Goal: Transaction & Acquisition: Purchase product/service

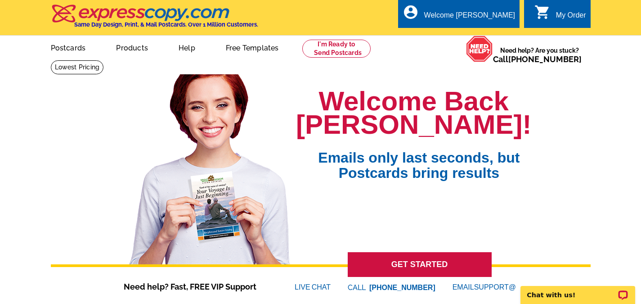
click at [336, 47] on link at bounding box center [336, 49] width 69 height 18
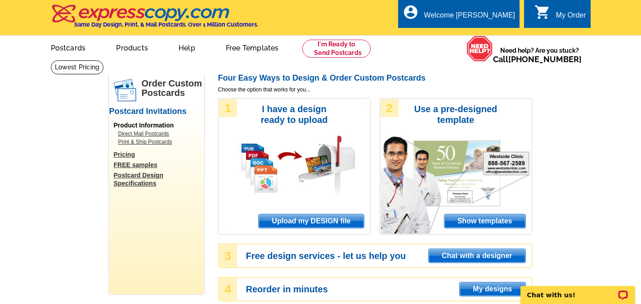
click at [324, 223] on span "Upload my DESIGN file" at bounding box center [311, 221] width 105 height 14
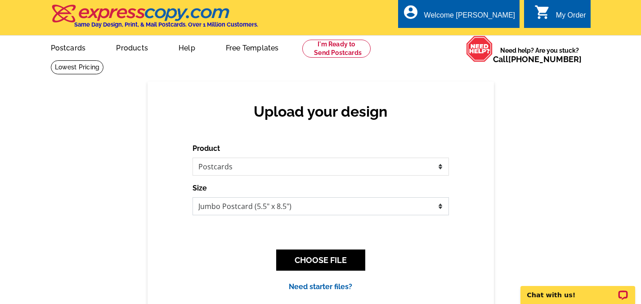
drag, startPoint x: 417, startPoint y: 205, endPoint x: 399, endPoint y: 207, distance: 18.1
click at [417, 205] on select "Jumbo Postcard (5.5" x 8.5") Regular Postcard (4.25" x 5.6") Panoramic Postcard…" at bounding box center [321, 206] width 257 height 18
select select "1"
click at [193, 198] on select "Jumbo Postcard (5.5" x 8.5") Regular Postcard (4.25" x 5.6") Panoramic Postcard…" at bounding box center [321, 206] width 257 height 18
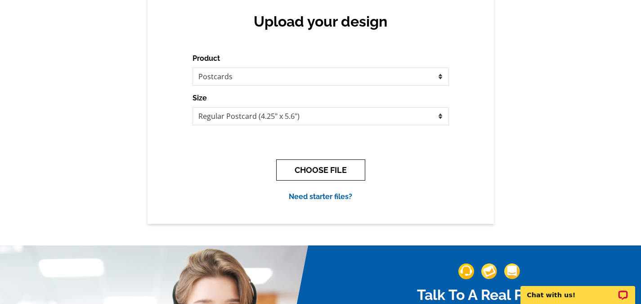
click at [320, 176] on button "CHOOSE FILE" at bounding box center [320, 169] width 89 height 21
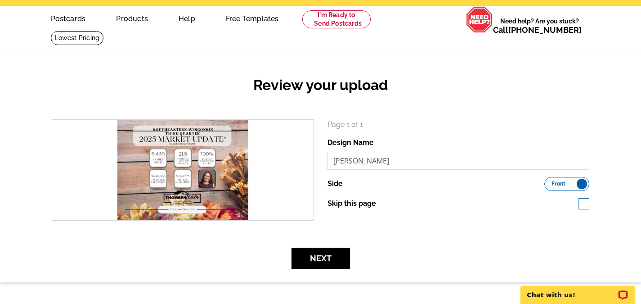
scroll to position [45, 0]
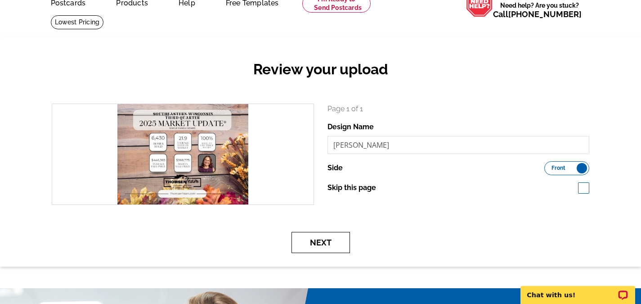
click at [328, 243] on button "Next" at bounding box center [321, 242] width 59 height 21
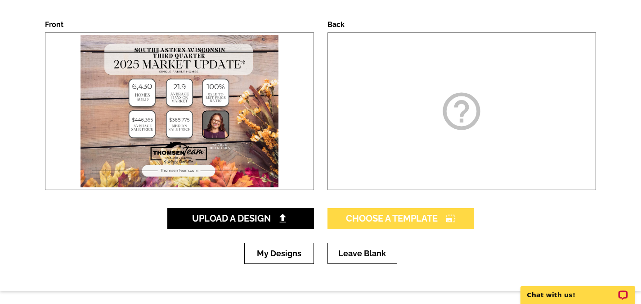
scroll to position [135, 0]
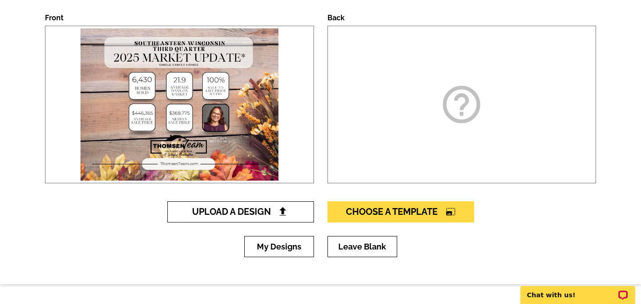
click at [260, 212] on span "Upload A Design" at bounding box center [240, 211] width 97 height 11
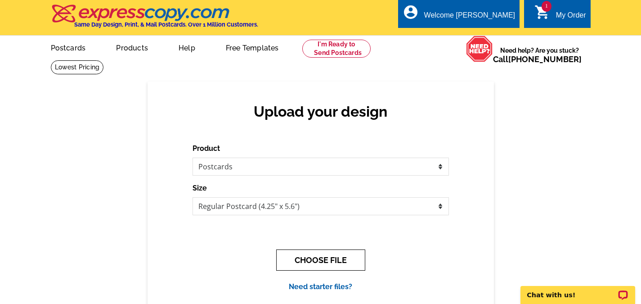
click at [322, 260] on button "CHOOSE FILE" at bounding box center [320, 259] width 89 height 21
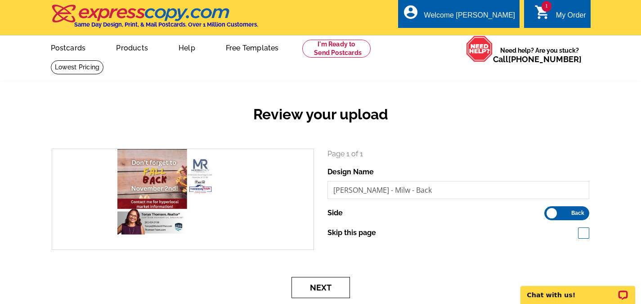
click at [323, 291] on button "Next" at bounding box center [321, 287] width 59 height 21
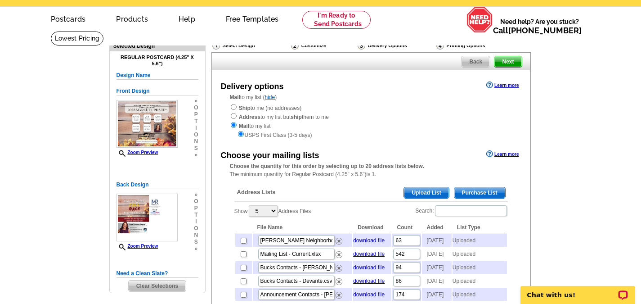
scroll to position [45, 0]
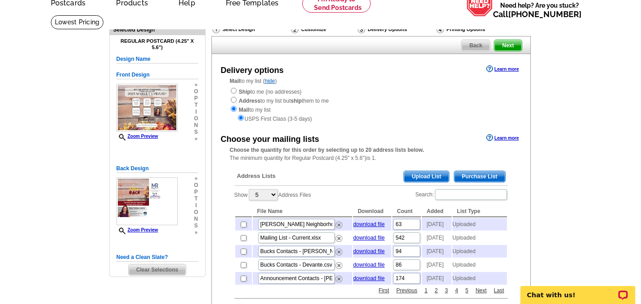
click at [428, 175] on span "Upload List" at bounding box center [426, 176] width 45 height 11
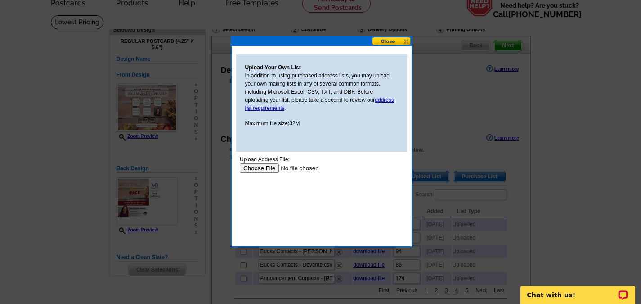
scroll to position [0, 0]
click at [256, 169] on input "file" at bounding box center [296, 167] width 114 height 9
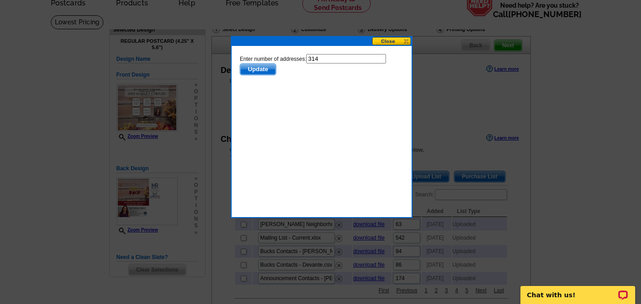
click at [330, 58] on input "314" at bounding box center [346, 58] width 80 height 9
type input "313"
click at [260, 69] on span "Update" at bounding box center [258, 69] width 36 height 11
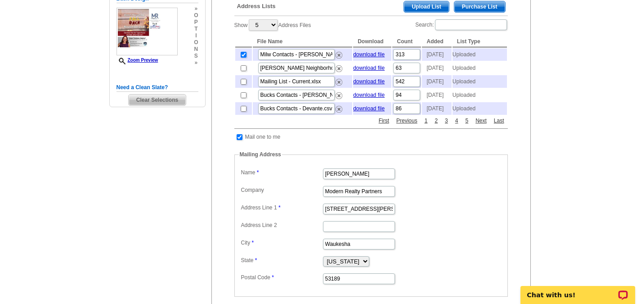
scroll to position [225, 0]
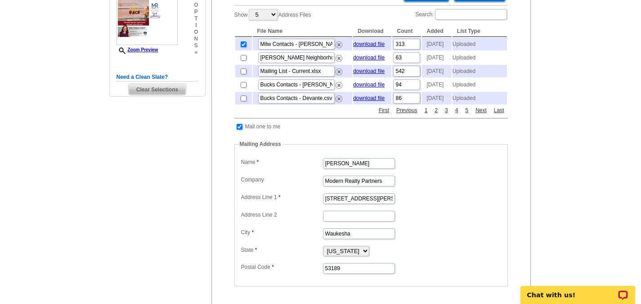
click at [238, 130] on input "checkbox" at bounding box center [240, 127] width 6 height 6
checkbox input "false"
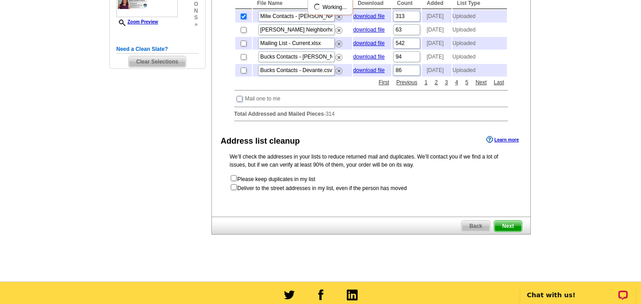
scroll to position [270, 0]
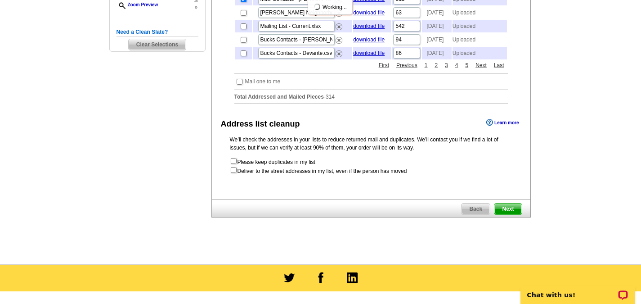
click at [508, 214] on span "Next" at bounding box center [508, 208] width 27 height 11
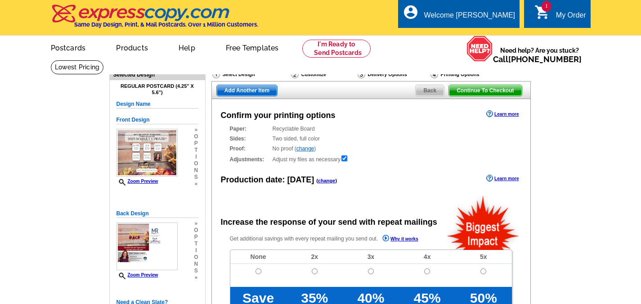
radio input "false"
click at [46, 193] on main "Need Help? call 800-260-5887, chat with support, or have our designers make som…" at bounding box center [320, 304] width 641 height 489
click at [320, 181] on link "change" at bounding box center [327, 180] width 18 height 5
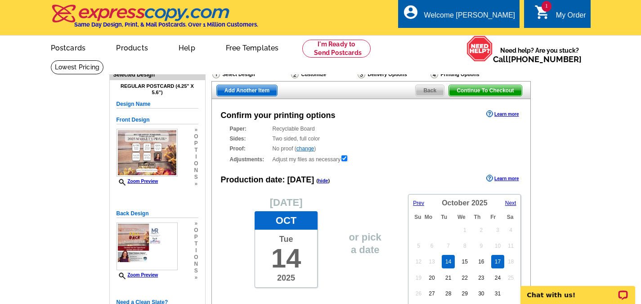
click at [496, 264] on link "17" at bounding box center [497, 262] width 13 height 14
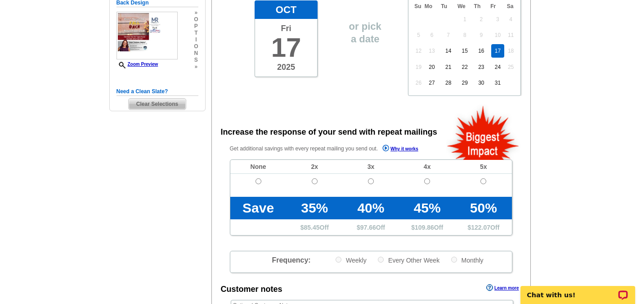
scroll to position [225, 0]
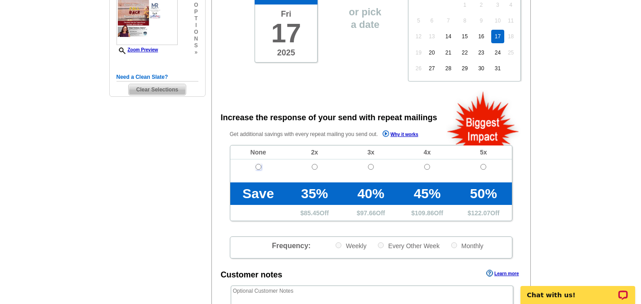
click at [256, 167] on input "radio" at bounding box center [259, 167] width 6 height 6
radio input "true"
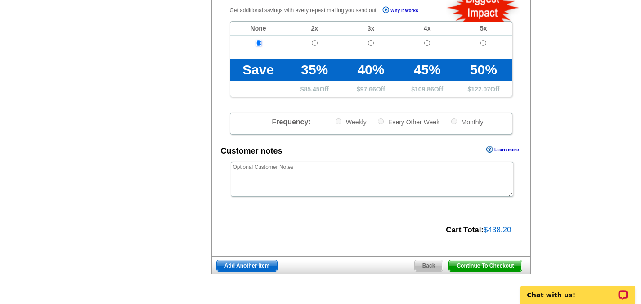
scroll to position [360, 0]
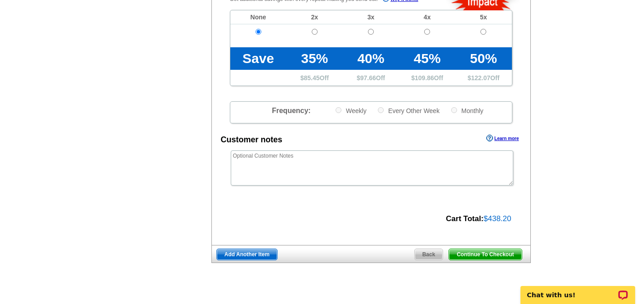
click at [254, 255] on span "Add Another Item" at bounding box center [247, 254] width 60 height 11
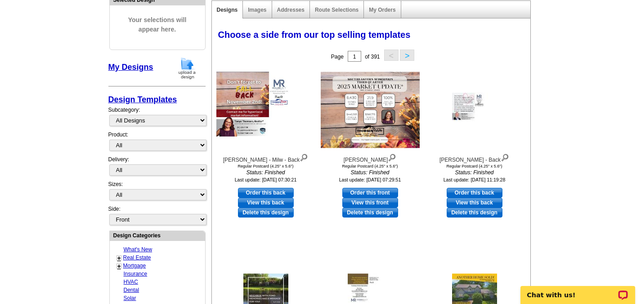
scroll to position [90, 0]
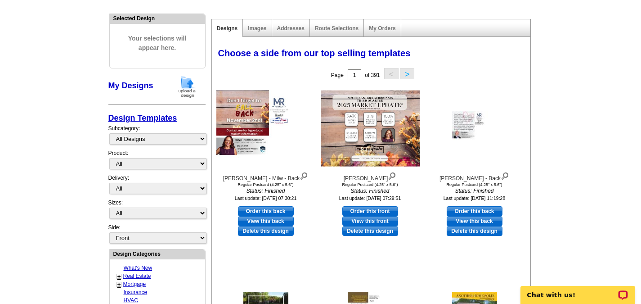
click at [182, 90] on img at bounding box center [187, 86] width 23 height 23
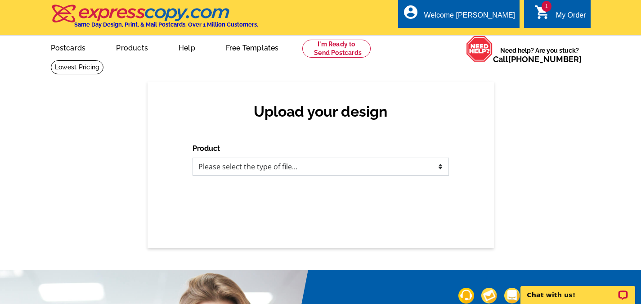
click at [238, 173] on select "Please select the type of file... Postcards Business Cards Letters and flyers G…" at bounding box center [321, 167] width 257 height 18
select select "1"
click at [193, 158] on select "Please select the type of file... Postcards Business Cards Letters and flyers G…" at bounding box center [321, 167] width 257 height 18
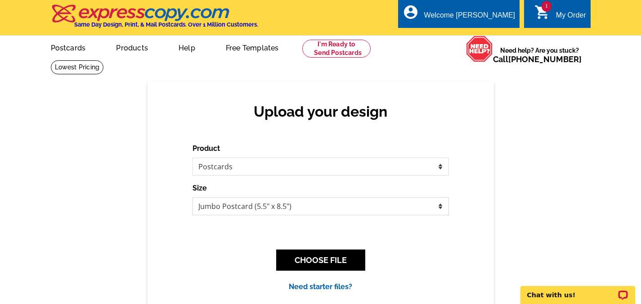
click at [229, 207] on select "Jumbo Postcard (5.5" x 8.5") Regular Postcard (4.25" x 5.6") Panoramic Postcard…" at bounding box center [321, 206] width 257 height 18
select select "1"
click at [193, 198] on select "Jumbo Postcard (5.5" x 8.5") Regular Postcard (4.25" x 5.6") Panoramic Postcard…" at bounding box center [321, 206] width 257 height 18
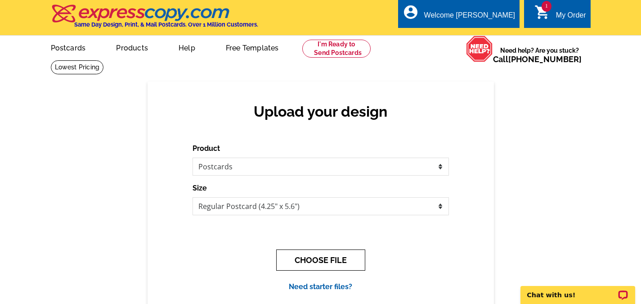
click at [343, 263] on button "CHOOSE FILE" at bounding box center [320, 259] width 89 height 21
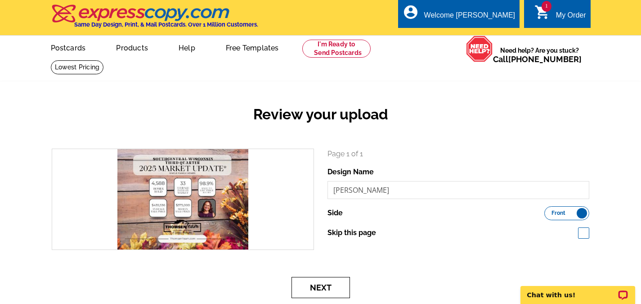
click at [315, 291] on button "Next" at bounding box center [321, 287] width 59 height 21
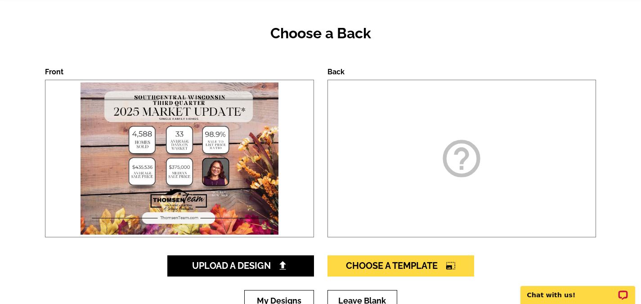
scroll to position [90, 0]
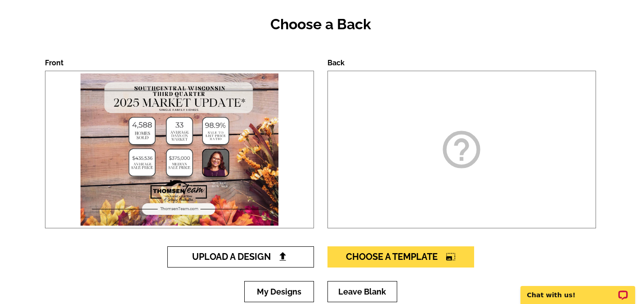
click at [258, 256] on span "Upload A Design" at bounding box center [240, 256] width 97 height 11
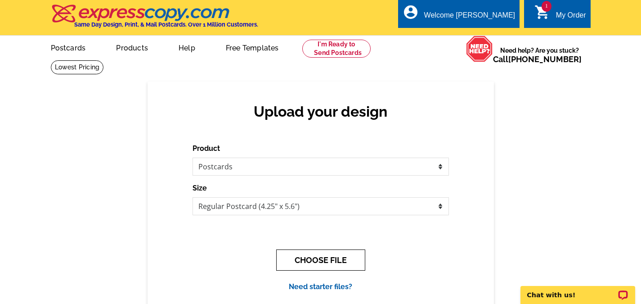
click at [326, 258] on button "CHOOSE FILE" at bounding box center [320, 259] width 89 height 21
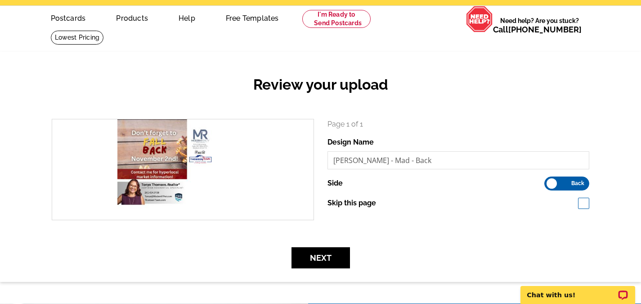
scroll to position [45, 0]
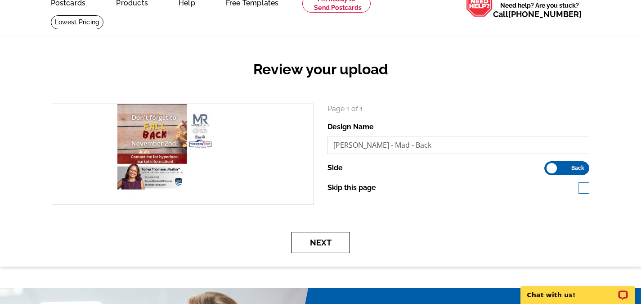
click at [320, 244] on button "Next" at bounding box center [321, 242] width 59 height 21
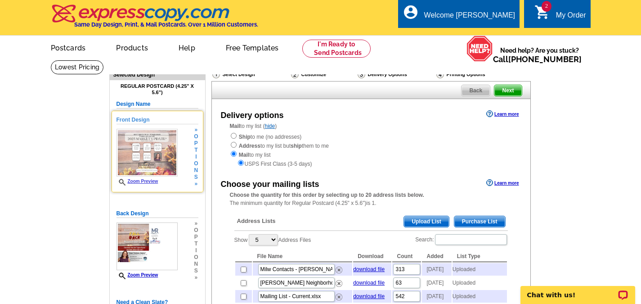
click at [145, 183] on link "Zoom Preview" at bounding box center [138, 181] width 42 height 5
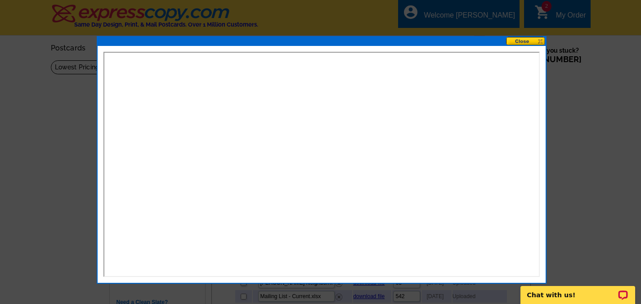
click at [520, 43] on button at bounding box center [526, 41] width 40 height 9
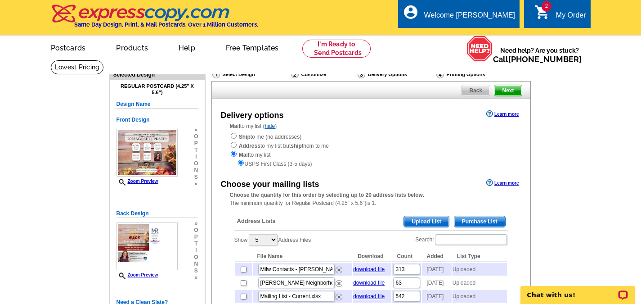
click at [424, 221] on span "Upload List" at bounding box center [426, 221] width 45 height 11
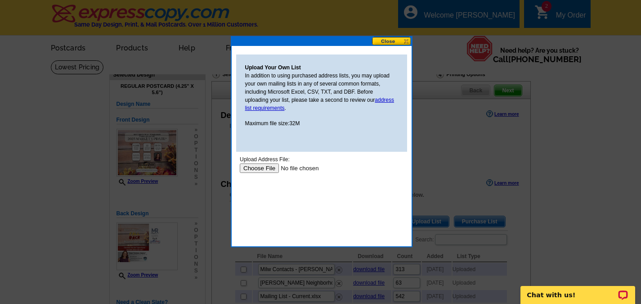
click at [267, 169] on input "file" at bounding box center [296, 167] width 114 height 9
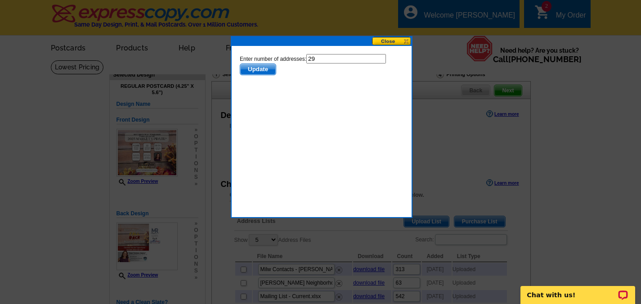
click at [333, 59] on input "29" at bounding box center [346, 58] width 80 height 9
type input "28"
click at [260, 70] on span "Update" at bounding box center [258, 69] width 36 height 11
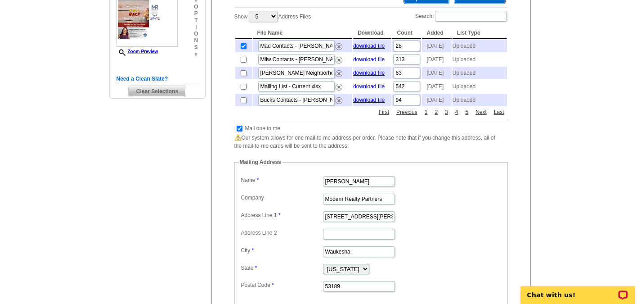
scroll to position [315, 0]
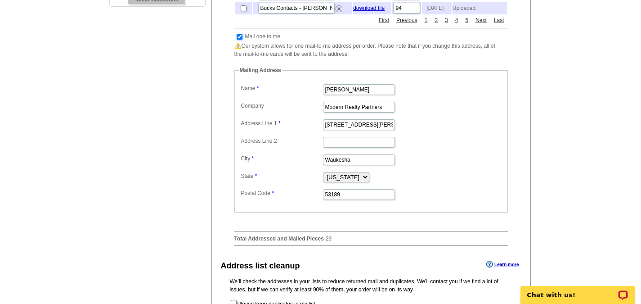
click at [239, 40] on input "checkbox" at bounding box center [240, 37] width 6 height 6
checkbox input "false"
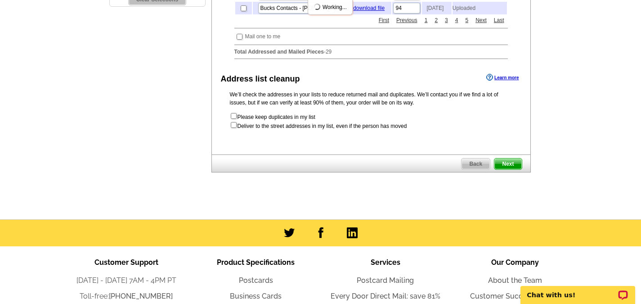
click at [514, 169] on span "Next" at bounding box center [508, 163] width 27 height 11
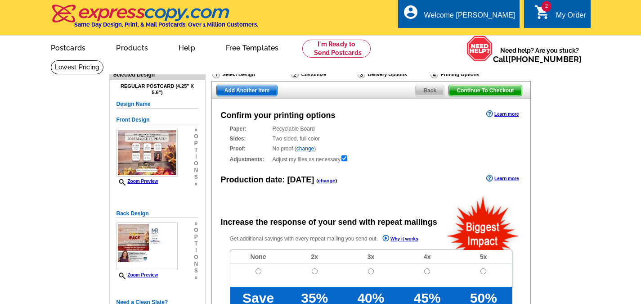
radio input "false"
click at [324, 180] on link "change" at bounding box center [327, 180] width 18 height 5
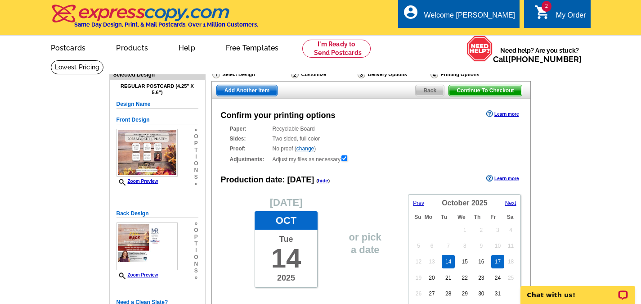
click at [499, 261] on link "17" at bounding box center [497, 262] width 13 height 14
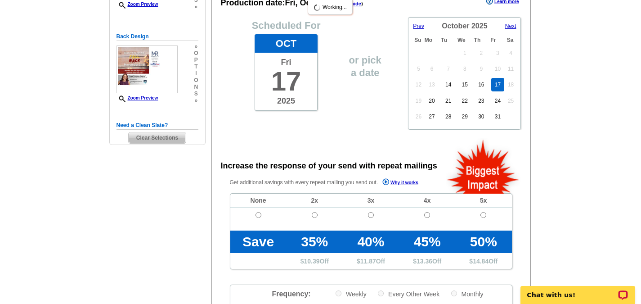
scroll to position [180, 0]
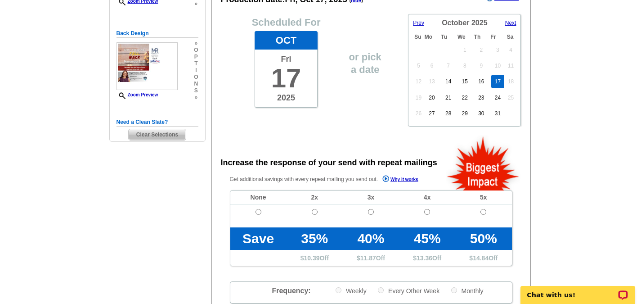
click at [253, 214] on td at bounding box center [258, 215] width 56 height 23
click at [256, 212] on input "radio" at bounding box center [259, 212] width 6 height 6
radio input "true"
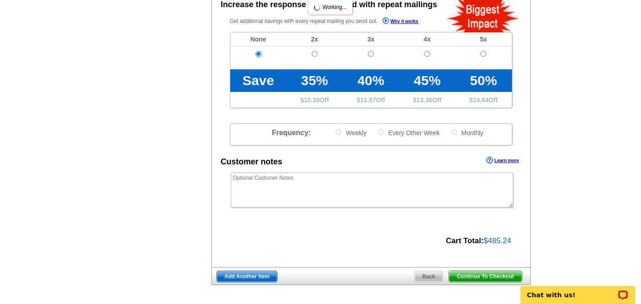
scroll to position [360, 0]
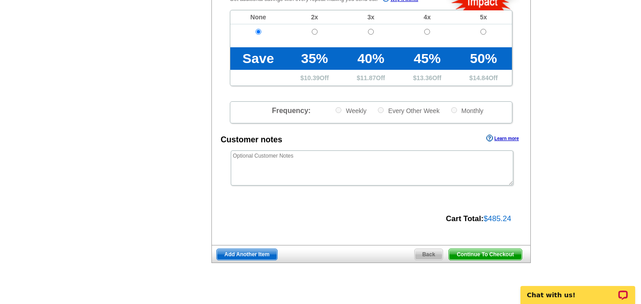
click at [246, 257] on span "Add Another Item" at bounding box center [247, 254] width 60 height 11
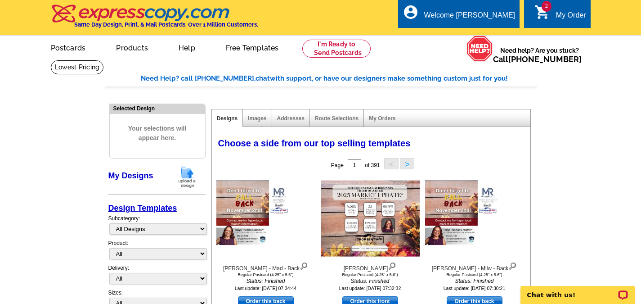
scroll to position [45, 0]
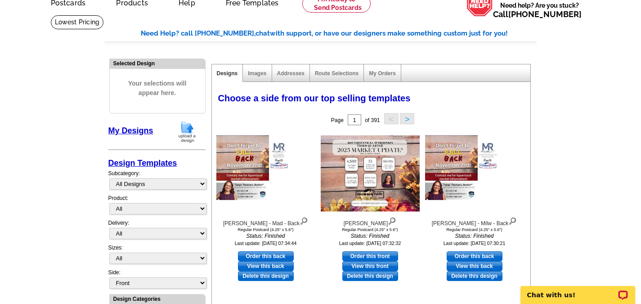
click at [188, 128] on img at bounding box center [187, 131] width 23 height 23
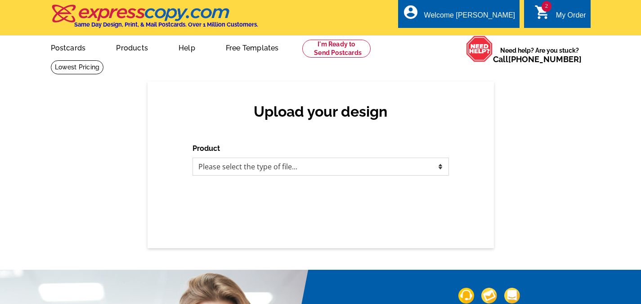
click at [428, 169] on select "Please select the type of file... Postcards Business Cards Letters and flyers G…" at bounding box center [321, 167] width 257 height 18
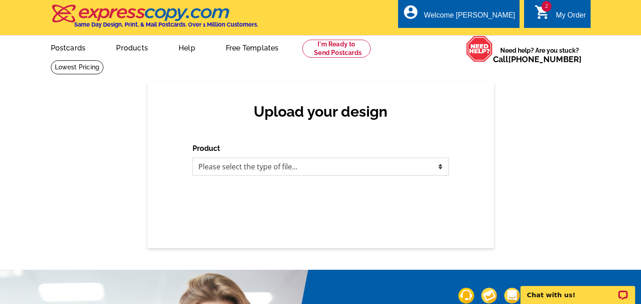
select select "1"
click at [193, 158] on select "Please select the type of file... Postcards Business Cards Letters and flyers G…" at bounding box center [321, 167] width 257 height 18
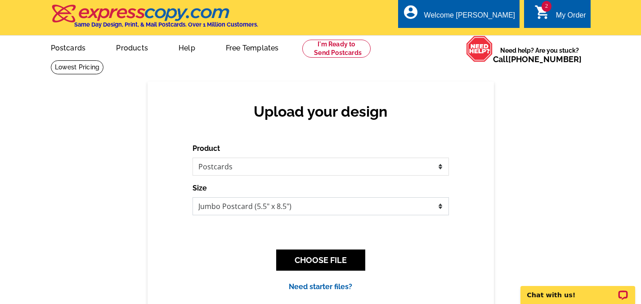
click at [223, 204] on select "Jumbo Postcard (5.5" x 8.5") Regular Postcard (4.25" x 5.6") Panoramic Postcard…" at bounding box center [321, 206] width 257 height 18
select select "1"
click at [193, 198] on select "Jumbo Postcard (5.5" x 8.5") Regular Postcard (4.25" x 5.6") Panoramic Postcard…" at bounding box center [321, 206] width 257 height 18
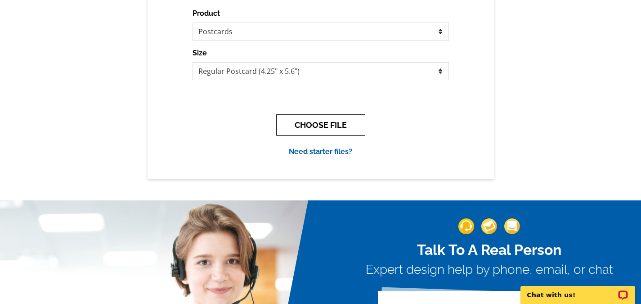
click at [316, 129] on button "CHOOSE FILE" at bounding box center [320, 124] width 89 height 21
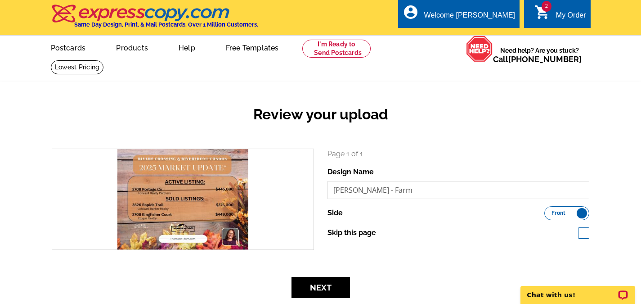
scroll to position [45, 0]
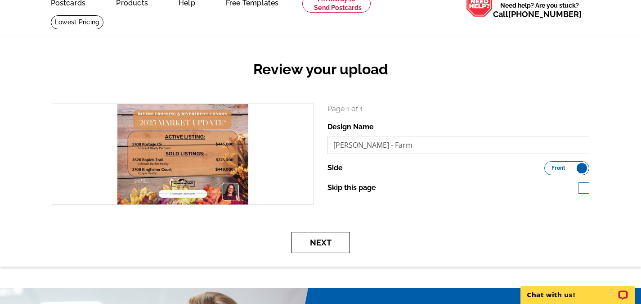
click at [324, 245] on button "Next" at bounding box center [321, 242] width 59 height 21
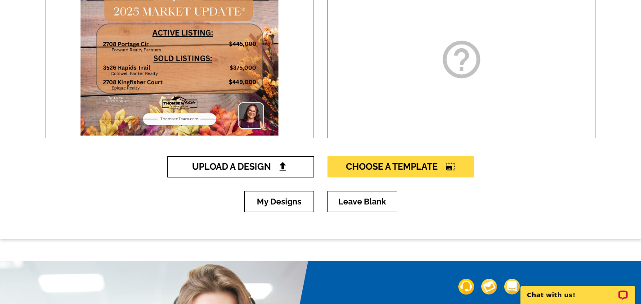
click at [243, 173] on link "Upload A Design" at bounding box center [240, 166] width 147 height 21
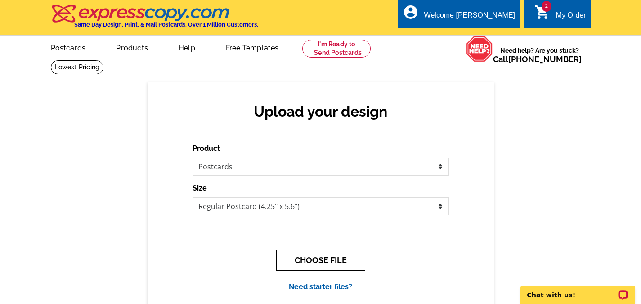
click at [312, 262] on button "CHOOSE FILE" at bounding box center [320, 259] width 89 height 21
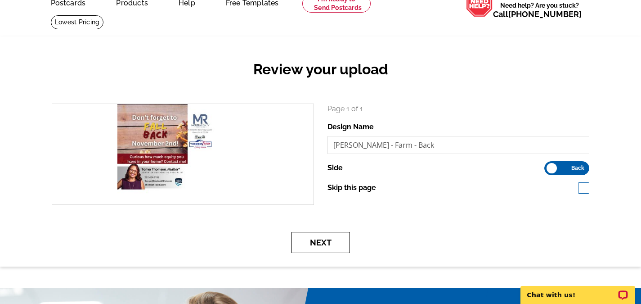
click at [324, 247] on button "Next" at bounding box center [321, 242] width 59 height 21
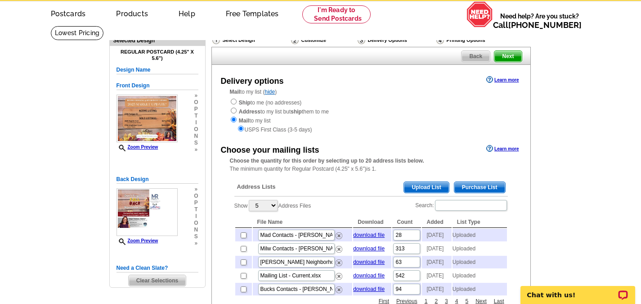
scroll to position [45, 0]
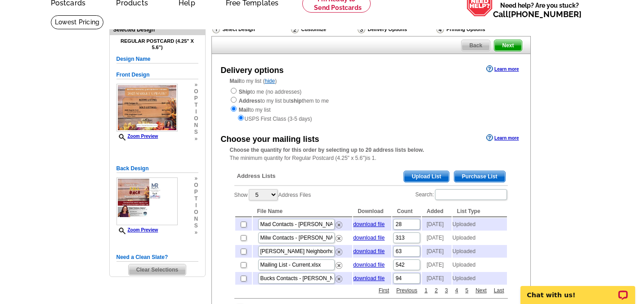
click at [438, 177] on span "Upload List" at bounding box center [426, 176] width 45 height 11
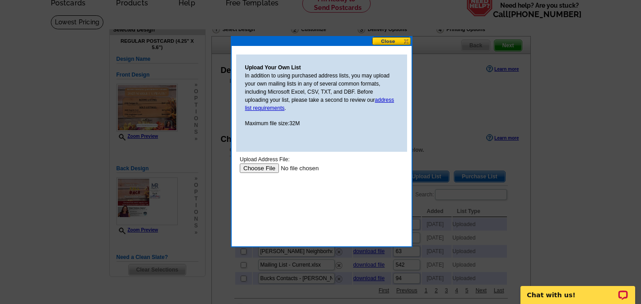
scroll to position [0, 0]
click at [261, 168] on input "file" at bounding box center [296, 167] width 114 height 9
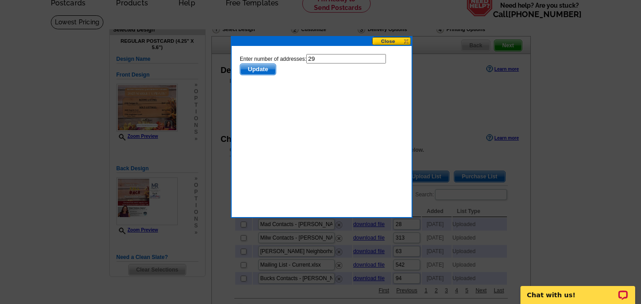
click at [391, 42] on button at bounding box center [392, 41] width 40 height 9
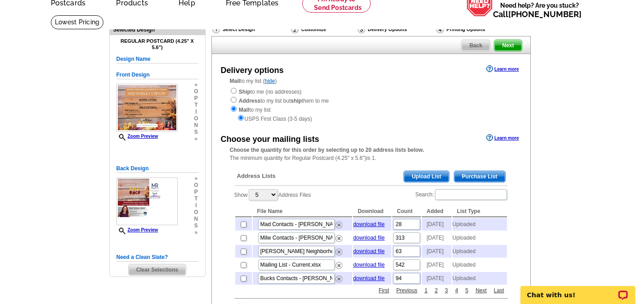
click at [432, 178] on span "Upload List" at bounding box center [426, 176] width 45 height 11
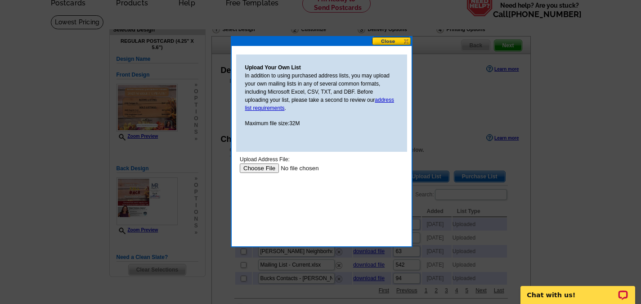
click at [256, 167] on input "file" at bounding box center [296, 167] width 114 height 9
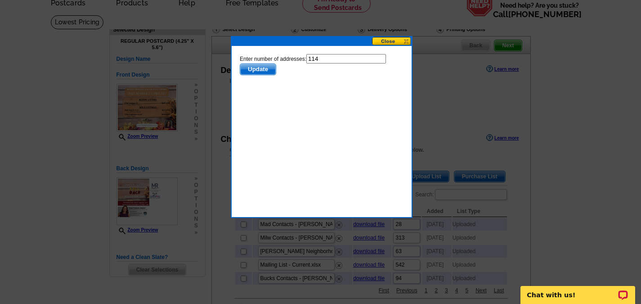
click at [332, 63] on input "114" at bounding box center [346, 58] width 80 height 9
type input "113"
click at [258, 69] on span "Update" at bounding box center [258, 69] width 36 height 11
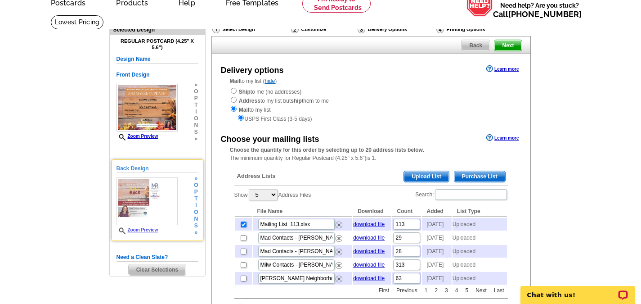
click at [146, 230] on link "Zoom Preview" at bounding box center [138, 229] width 42 height 5
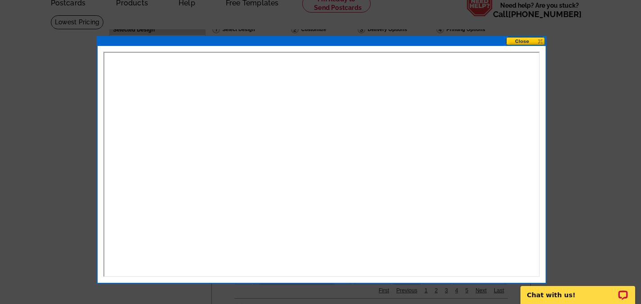
click at [523, 40] on button at bounding box center [526, 41] width 40 height 9
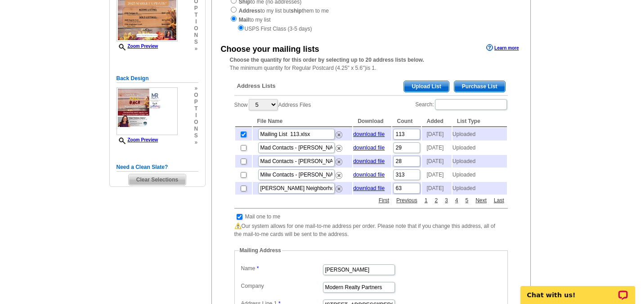
scroll to position [180, 0]
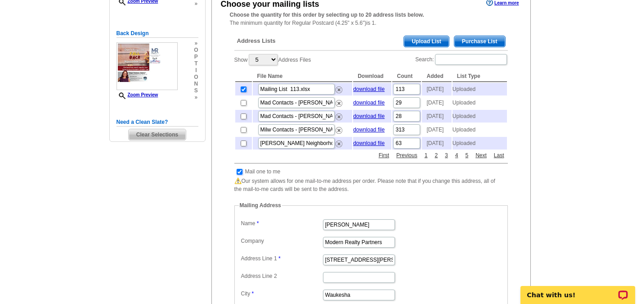
click at [240, 175] on input "checkbox" at bounding box center [240, 172] width 6 height 6
checkbox input "false"
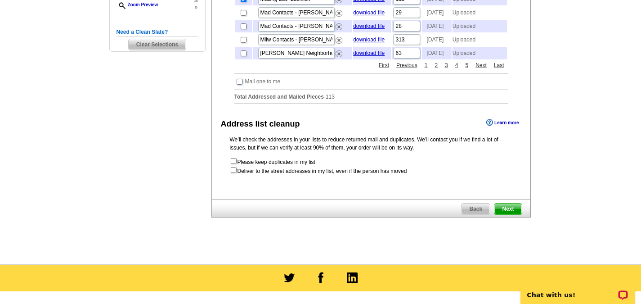
scroll to position [315, 0]
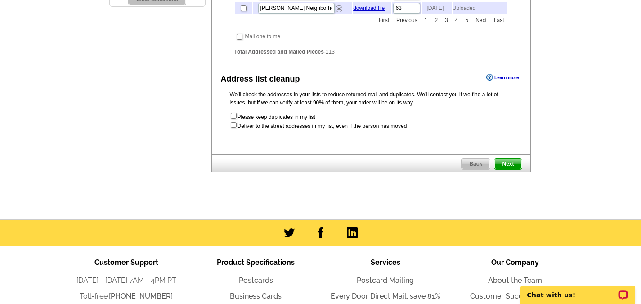
click at [513, 169] on span "Next" at bounding box center [508, 163] width 27 height 11
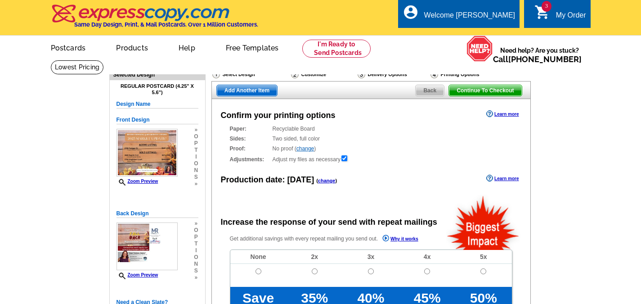
radio input "false"
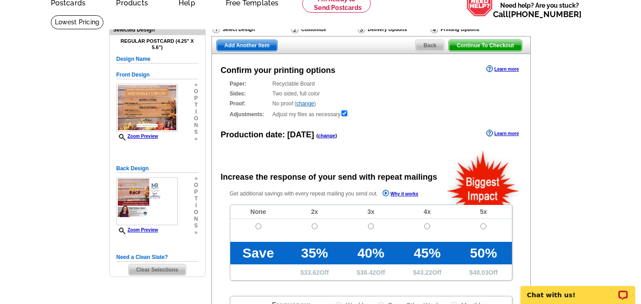
click at [323, 138] on link "change" at bounding box center [327, 135] width 18 height 5
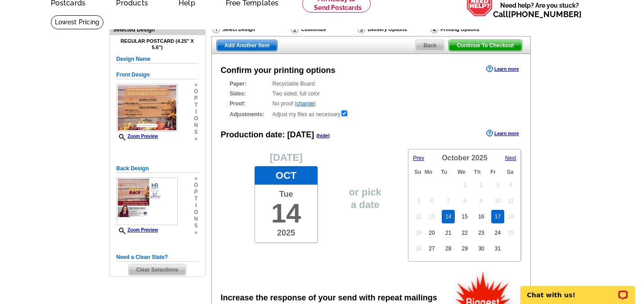
click at [498, 220] on link "17" at bounding box center [497, 217] width 13 height 14
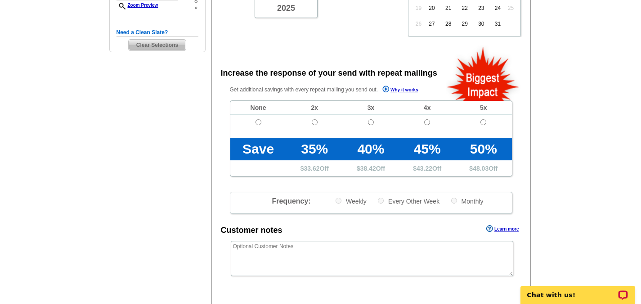
scroll to position [270, 0]
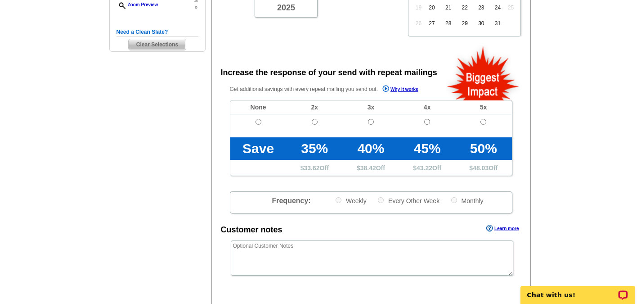
click at [256, 118] on td at bounding box center [258, 125] width 56 height 23
click at [257, 122] on input "radio" at bounding box center [259, 122] width 6 height 6
radio input "true"
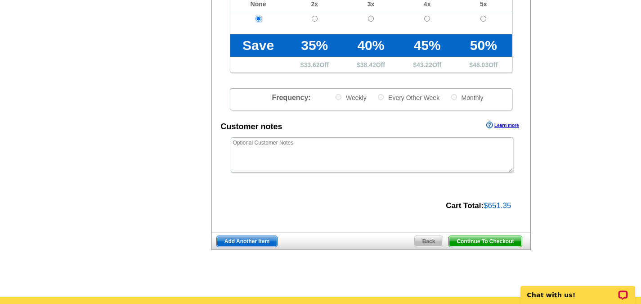
scroll to position [450, 0]
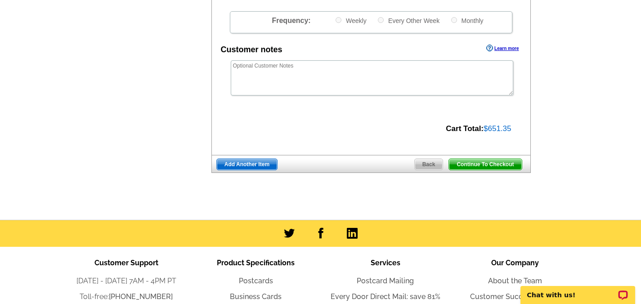
click at [248, 165] on span "Add Another Item" at bounding box center [247, 164] width 60 height 11
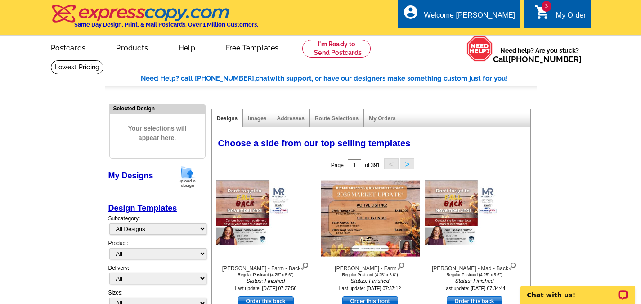
click at [175, 174] on link at bounding box center [166, 176] width 23 height 6
click at [180, 173] on img at bounding box center [187, 176] width 23 height 23
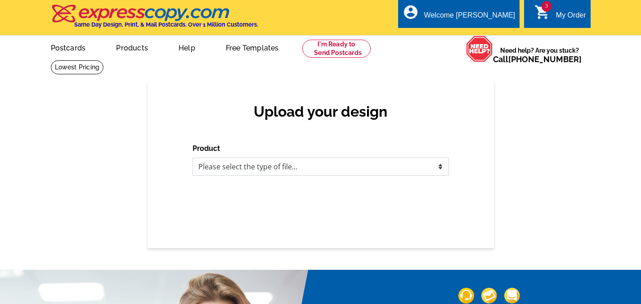
click at [281, 170] on select "Please select the type of file... Postcards Business Cards Letters and flyers G…" at bounding box center [321, 167] width 257 height 18
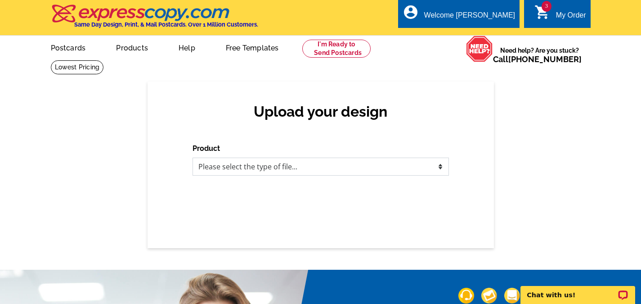
select select "1"
click at [193, 158] on select "Please select the type of file... Postcards Business Cards Letters and flyers G…" at bounding box center [321, 167] width 257 height 18
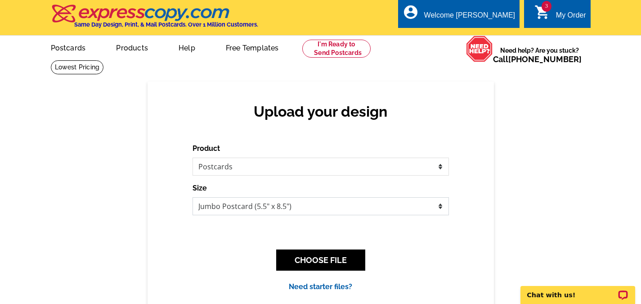
click at [220, 206] on select "Jumbo Postcard (5.5" x 8.5") Regular Postcard (4.25" x 5.6") Panoramic Postcard…" at bounding box center [321, 206] width 257 height 18
select select "1"
click at [193, 198] on select "Jumbo Postcard (5.5" x 8.5") Regular Postcard (4.25" x 5.6") Panoramic Postcard…" at bounding box center [321, 206] width 257 height 18
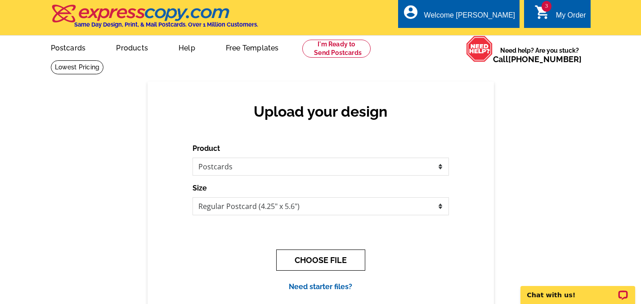
click at [324, 258] on button "CHOOSE FILE" at bounding box center [320, 259] width 89 height 21
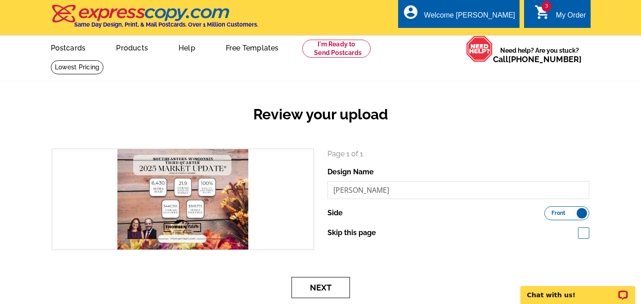
click at [328, 288] on button "Next" at bounding box center [321, 287] width 59 height 21
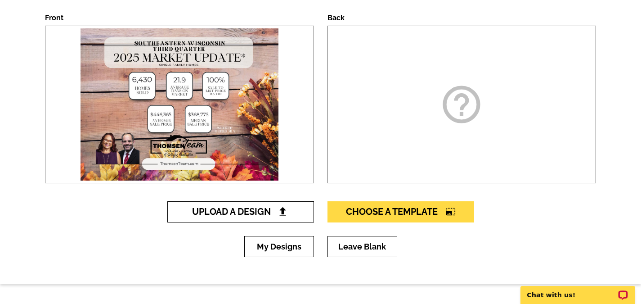
click at [247, 215] on span "Upload A Design" at bounding box center [240, 211] width 97 height 11
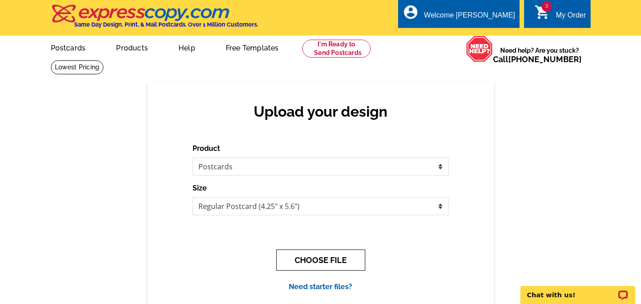
click at [322, 259] on button "CHOOSE FILE" at bounding box center [320, 259] width 89 height 21
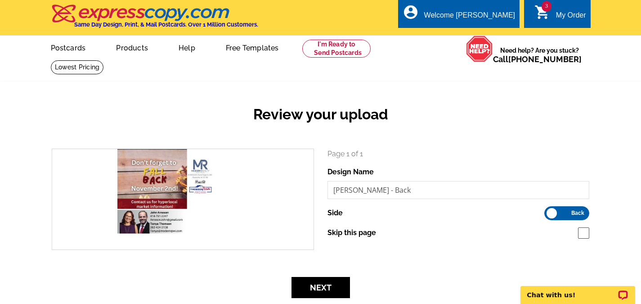
scroll to position [45, 0]
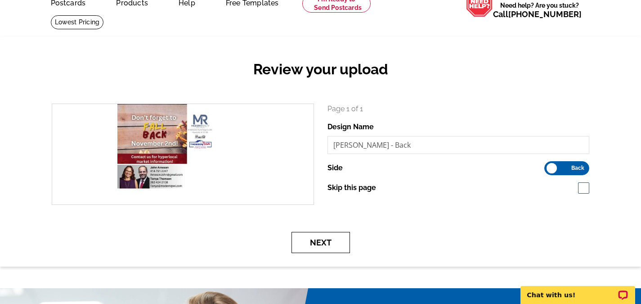
click at [320, 248] on button "Next" at bounding box center [321, 242] width 59 height 21
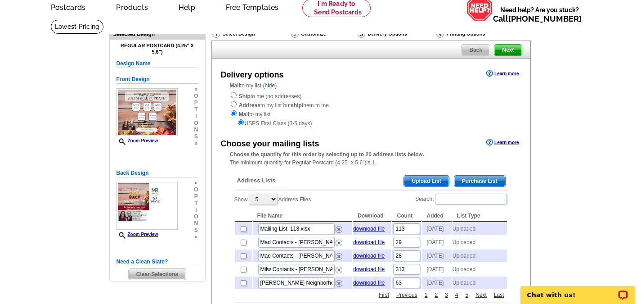
scroll to position [90, 0]
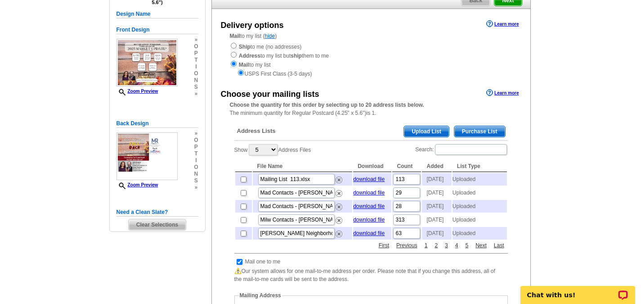
click at [423, 133] on span "Upload List" at bounding box center [426, 131] width 45 height 11
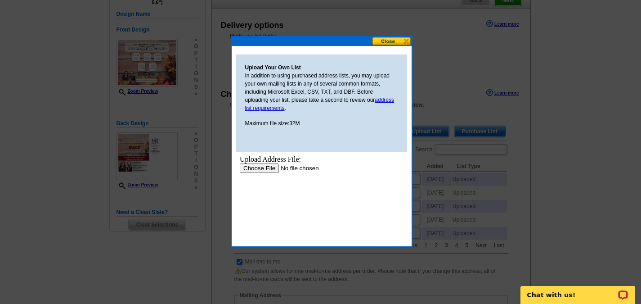
scroll to position [0, 0]
click at [250, 169] on input "file" at bounding box center [296, 167] width 114 height 9
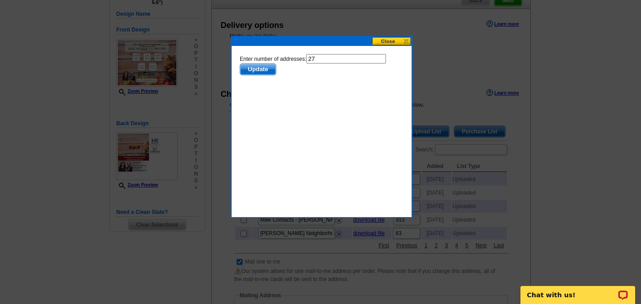
click at [327, 59] on input "27" at bounding box center [346, 58] width 80 height 9
type input "26"
click at [256, 70] on span "Update" at bounding box center [258, 69] width 36 height 11
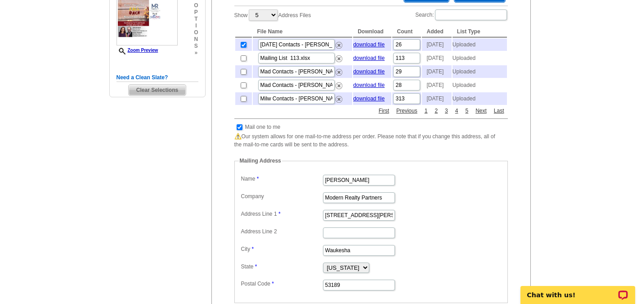
scroll to position [225, 0]
click at [238, 130] on input "checkbox" at bounding box center [240, 127] width 6 height 6
checkbox input "false"
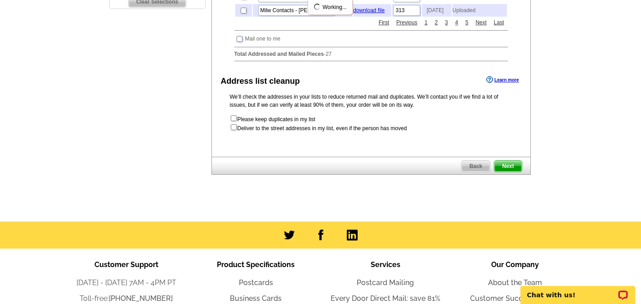
scroll to position [315, 0]
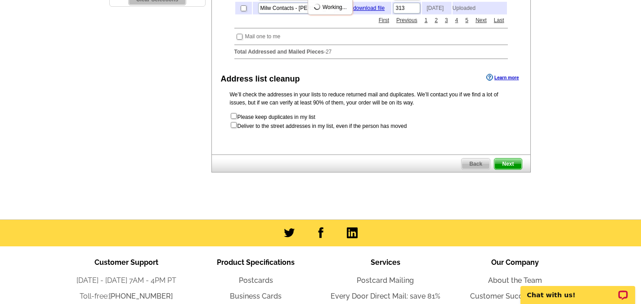
click at [510, 169] on span "Next" at bounding box center [508, 163] width 27 height 11
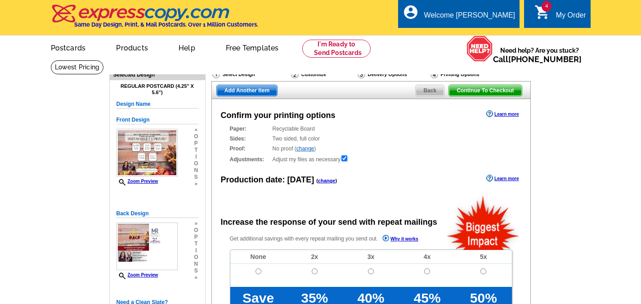
radio input "false"
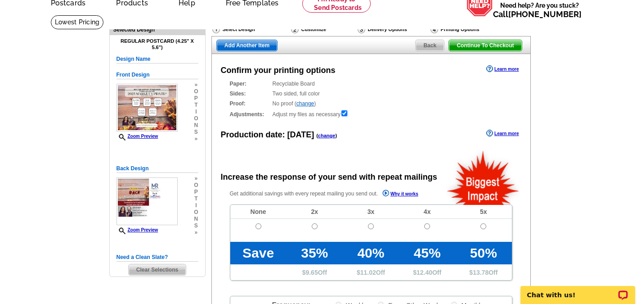
click at [325, 137] on link "change" at bounding box center [327, 135] width 18 height 5
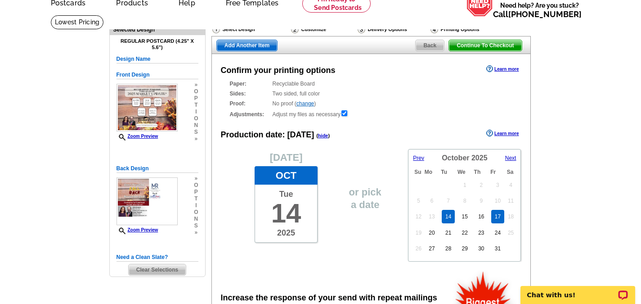
click at [502, 218] on link "17" at bounding box center [497, 217] width 13 height 14
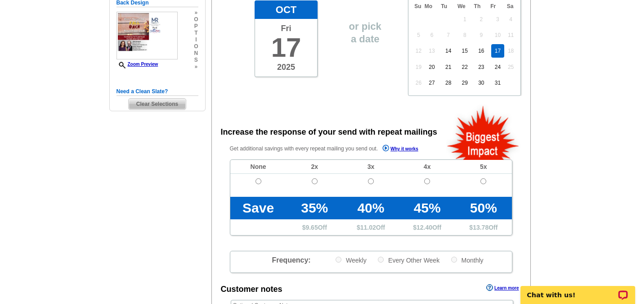
scroll to position [225, 0]
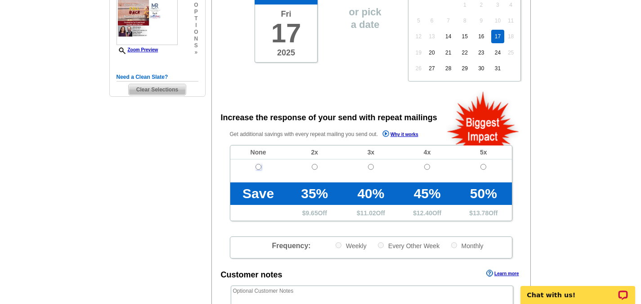
click at [257, 166] on input "radio" at bounding box center [259, 167] width 6 height 6
radio input "true"
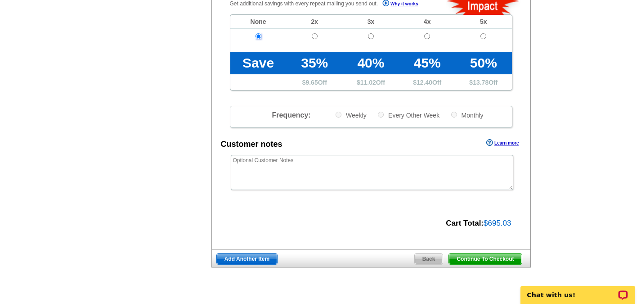
scroll to position [405, 0]
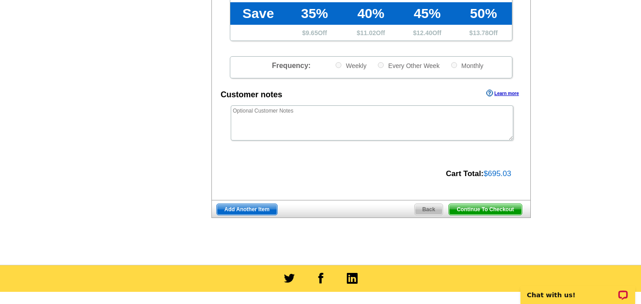
drag, startPoint x: 494, startPoint y: 210, endPoint x: 568, endPoint y: 144, distance: 99.5
click at [493, 210] on span "Continue To Checkout" at bounding box center [485, 209] width 72 height 11
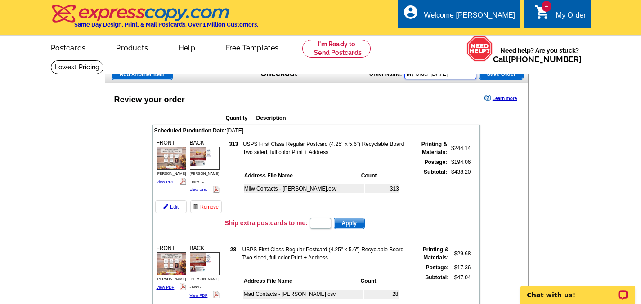
drag, startPoint x: 462, startPoint y: 76, endPoint x: 385, endPoint y: 79, distance: 77.0
click at [385, 79] on div "Order Name: My Order [DATE] Save Order" at bounding box center [447, 73] width 154 height 14
type input "[DATE] - 1"
click at [495, 77] on span "Save Order" at bounding box center [501, 73] width 44 height 11
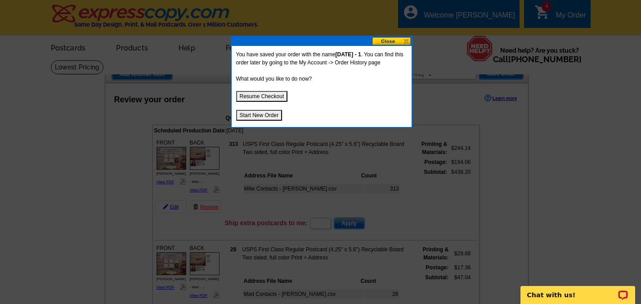
click at [261, 94] on button "Resume Checkout" at bounding box center [262, 96] width 52 height 11
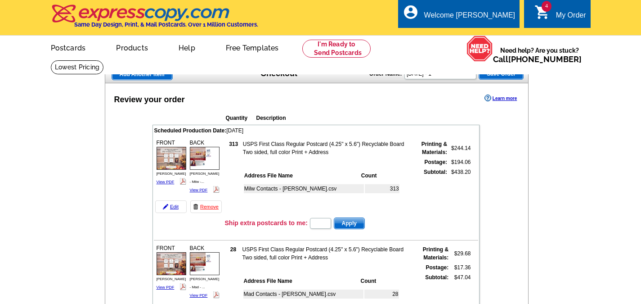
click at [126, 72] on span "Add Another Item" at bounding box center [142, 74] width 60 height 11
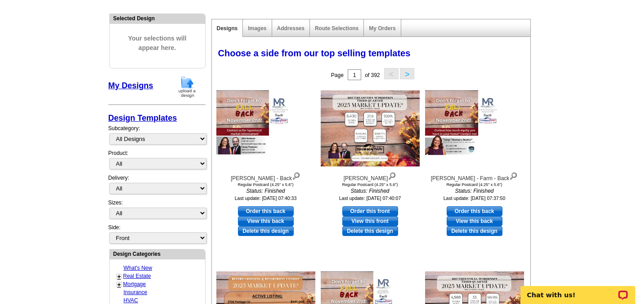
click at [188, 91] on img at bounding box center [187, 86] width 23 height 23
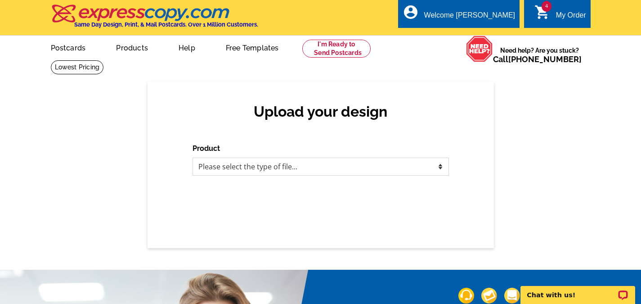
click at [435, 167] on select "Please select the type of file... Postcards Business Cards Letters and flyers G…" at bounding box center [321, 167] width 257 height 18
select select "1"
click at [193, 158] on select "Please select the type of file... Postcards Business Cards Letters and flyers G…" at bounding box center [321, 167] width 257 height 18
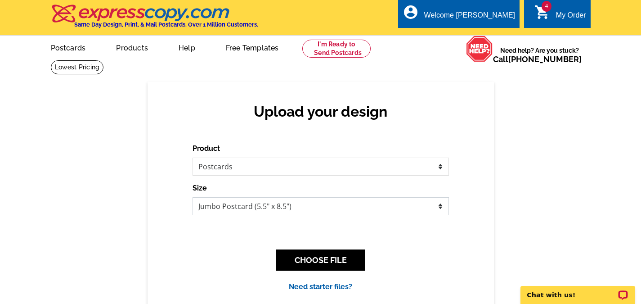
click at [243, 203] on select "Jumbo Postcard (5.5" x 8.5") Regular Postcard (4.25" x 5.6") Panoramic Postcard…" at bounding box center [321, 206] width 257 height 18
select select "1"
click at [193, 198] on select "Jumbo Postcard (5.5" x 8.5") Regular Postcard (4.25" x 5.6") Panoramic Postcard…" at bounding box center [321, 206] width 257 height 18
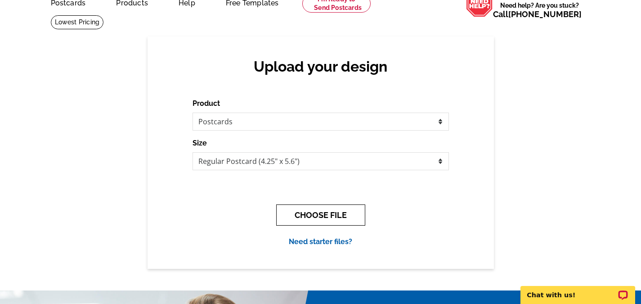
click at [334, 218] on button "CHOOSE FILE" at bounding box center [320, 214] width 89 height 21
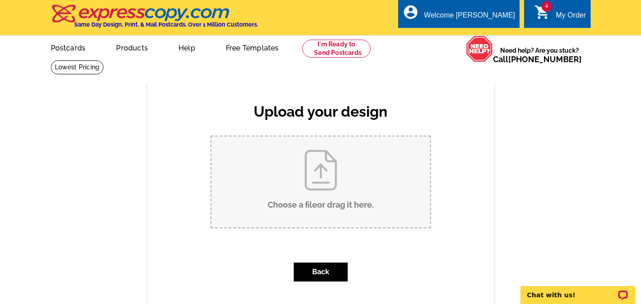
drag, startPoint x: 149, startPoint y: 126, endPoint x: 186, endPoint y: 87, distance: 54.1
click at [149, 126] on div "Upload your design Product Please select the type of file... Postcards Business…" at bounding box center [321, 203] width 347 height 244
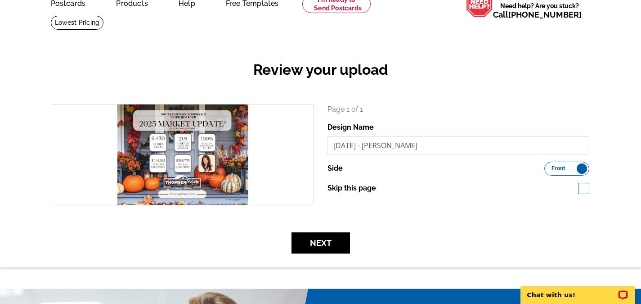
scroll to position [90, 0]
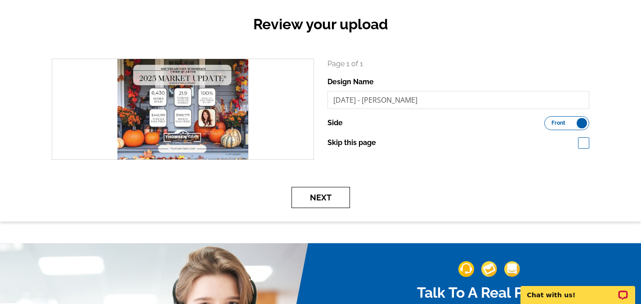
click at [322, 196] on button "Next" at bounding box center [321, 197] width 59 height 21
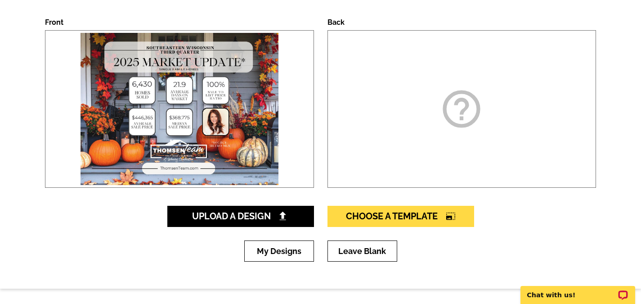
scroll to position [135, 0]
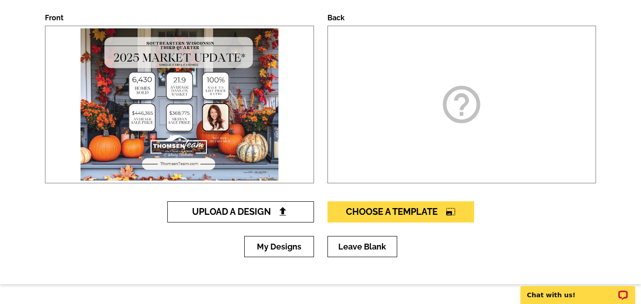
click at [293, 213] on link "Upload A Design" at bounding box center [240, 211] width 147 height 21
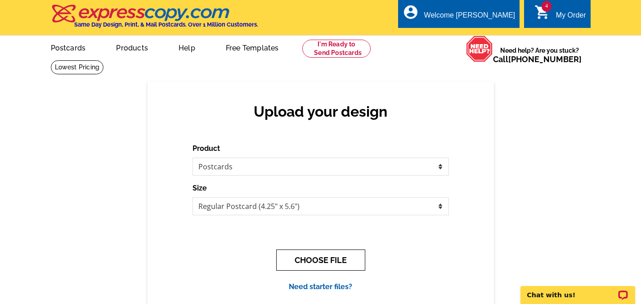
drag, startPoint x: 318, startPoint y: 261, endPoint x: 343, endPoint y: 260, distance: 25.2
click at [318, 261] on button "CHOOSE FILE" at bounding box center [320, 259] width 89 height 21
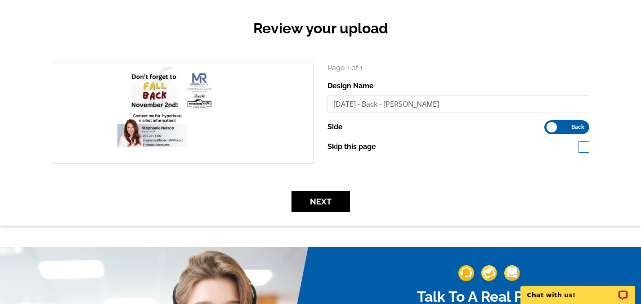
scroll to position [90, 0]
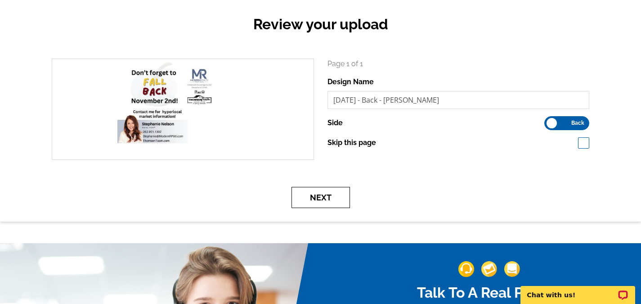
click at [333, 206] on button "Next" at bounding box center [321, 197] width 59 height 21
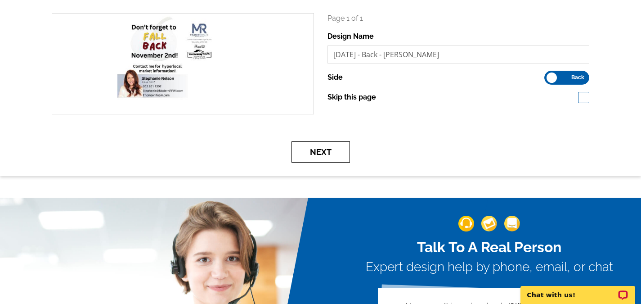
scroll to position [45, 0]
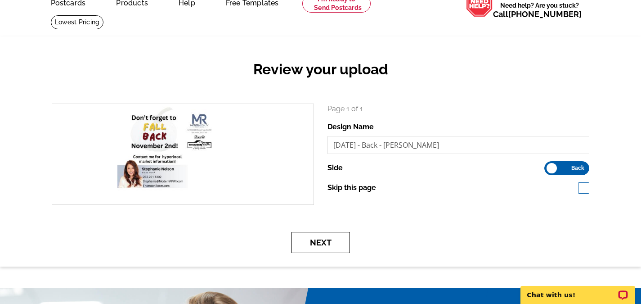
click at [326, 245] on button "Next" at bounding box center [321, 242] width 59 height 21
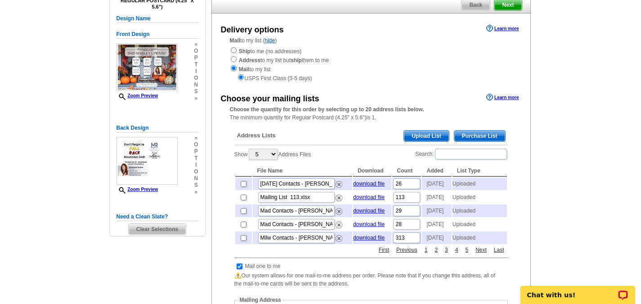
scroll to position [90, 0]
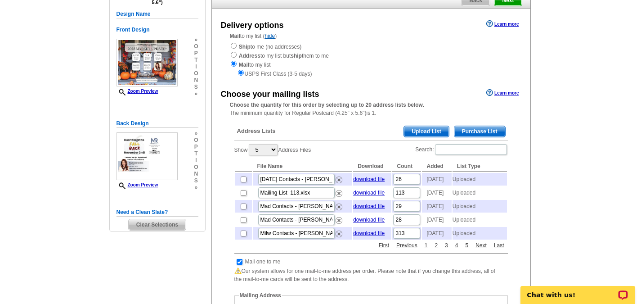
click at [426, 133] on span "Upload List" at bounding box center [426, 131] width 45 height 11
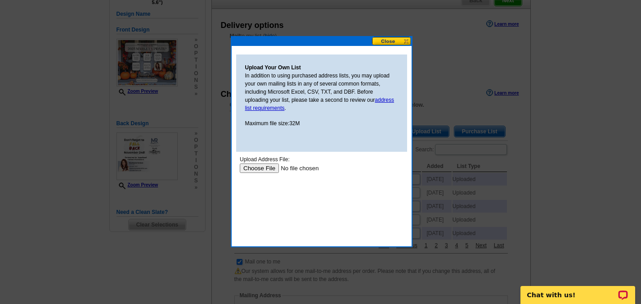
scroll to position [0, 0]
click at [262, 167] on input "file" at bounding box center [296, 167] width 114 height 9
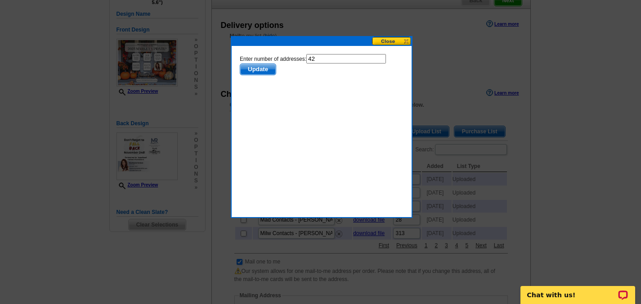
click at [317, 57] on input "42" at bounding box center [346, 58] width 80 height 9
type input "41"
click at [253, 67] on span "Update" at bounding box center [258, 69] width 36 height 11
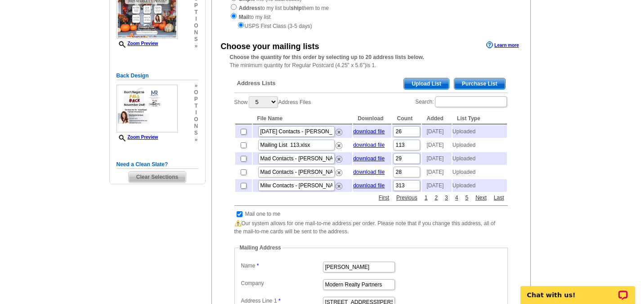
scroll to position [180, 0]
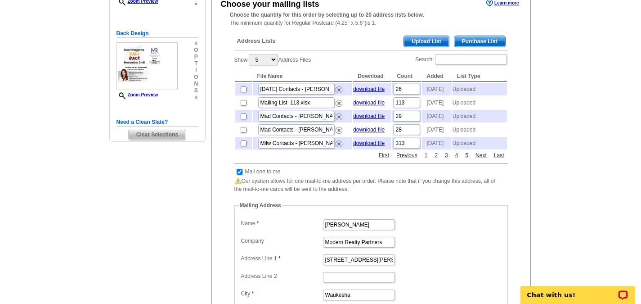
click at [239, 175] on input "checkbox" at bounding box center [240, 172] width 6 height 6
checkbox input "false"
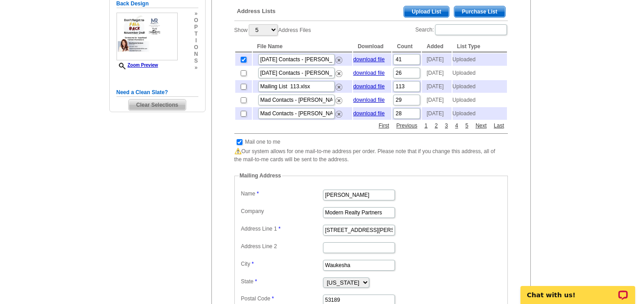
scroll to position [225, 0]
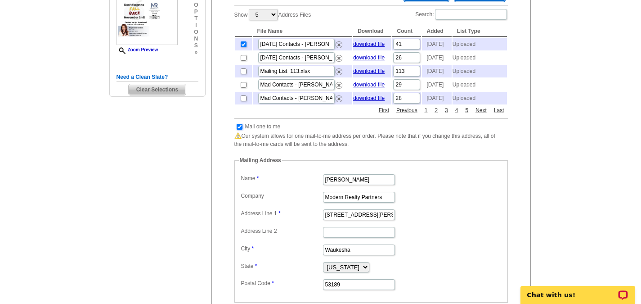
click at [241, 130] on input "checkbox" at bounding box center [240, 127] width 6 height 6
checkbox input "false"
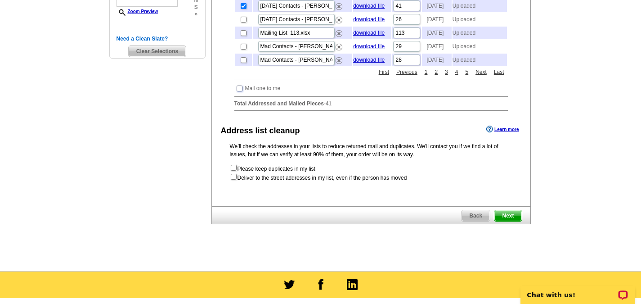
scroll to position [270, 0]
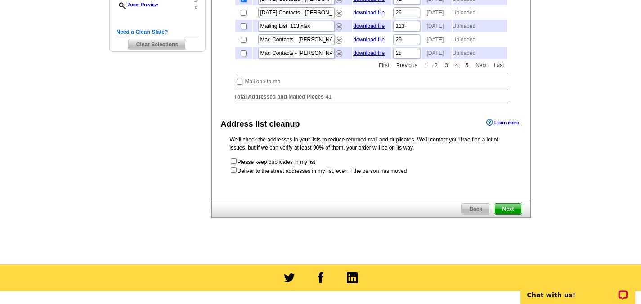
click at [517, 214] on span "Next" at bounding box center [508, 208] width 27 height 11
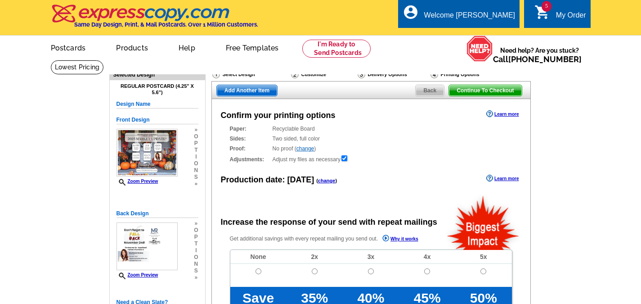
radio input "false"
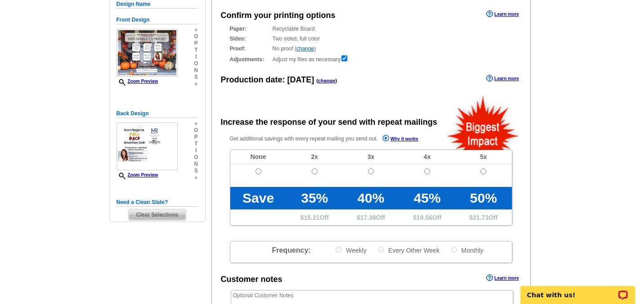
scroll to position [90, 0]
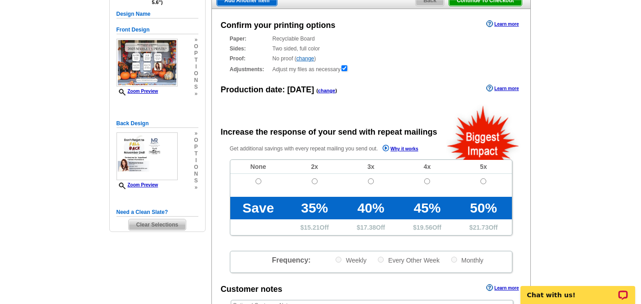
click at [324, 93] on link "change" at bounding box center [327, 90] width 18 height 5
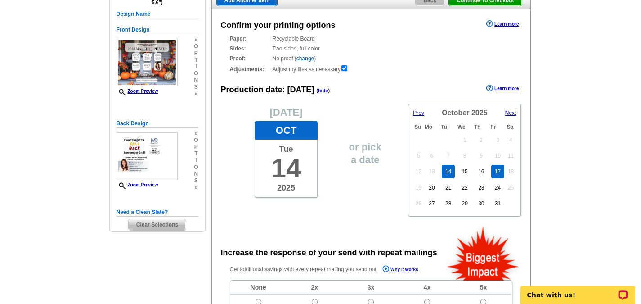
click at [500, 171] on link "17" at bounding box center [497, 172] width 13 height 14
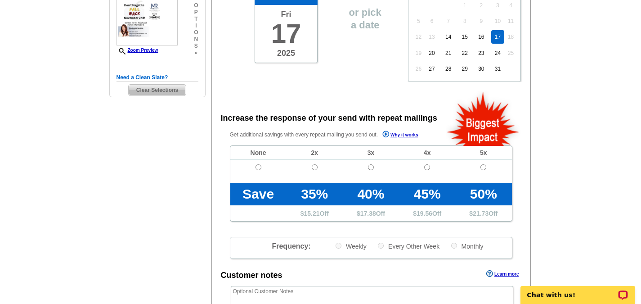
scroll to position [225, 0]
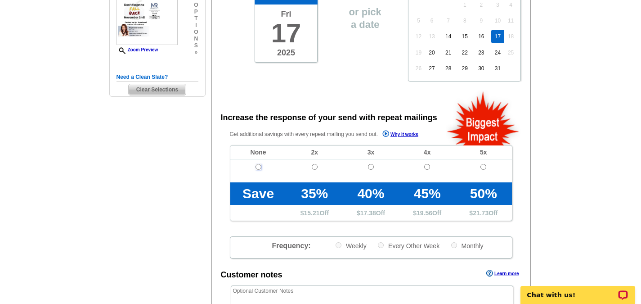
click at [260, 166] on input "radio" at bounding box center [259, 167] width 6 height 6
radio input "true"
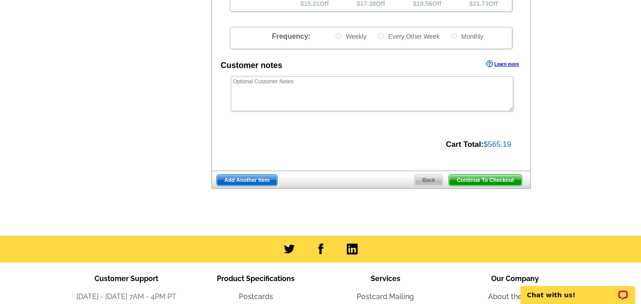
scroll to position [450, 0]
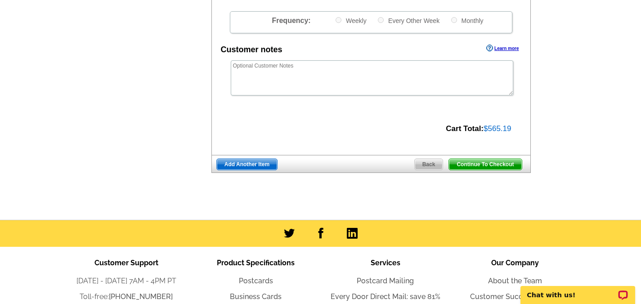
click at [252, 164] on span "Add Another Item" at bounding box center [247, 164] width 60 height 11
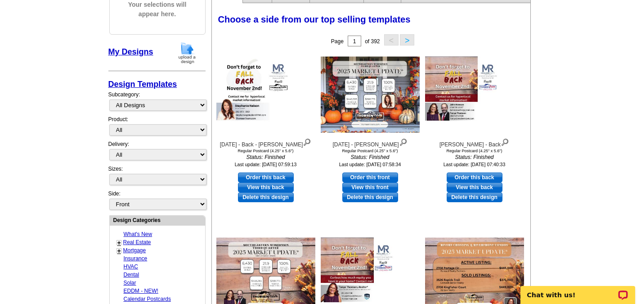
scroll to position [135, 0]
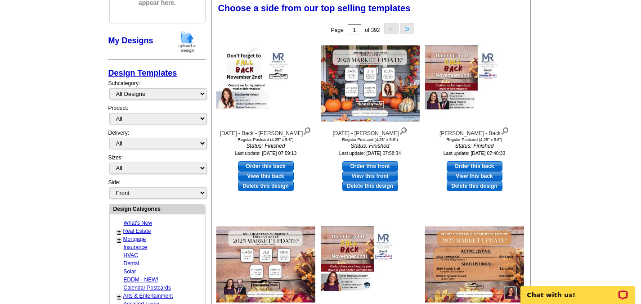
click at [190, 42] on img at bounding box center [187, 41] width 23 height 23
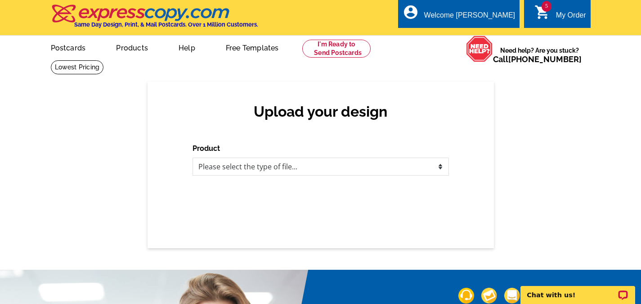
click at [276, 147] on div "Product Please select the type of file... Postcards Business Cards Letters and …" at bounding box center [321, 159] width 257 height 32
click at [277, 168] on select "Please select the type of file... Postcards Business Cards Letters and flyers G…" at bounding box center [321, 167] width 257 height 18
select select "1"
click at [193, 158] on select "Please select the type of file... Postcards Business Cards Letters and flyers G…" at bounding box center [321, 167] width 257 height 18
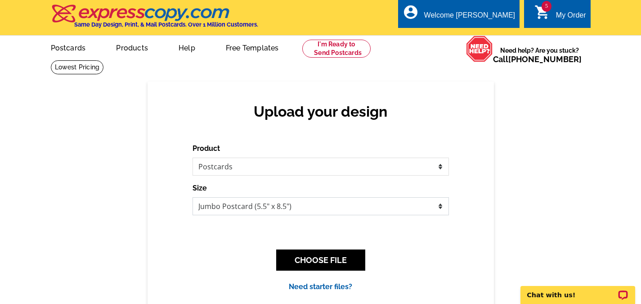
click at [221, 203] on select "Jumbo Postcard (5.5" x 8.5") Regular Postcard (4.25" x 5.6") Panoramic Postcard…" at bounding box center [321, 206] width 257 height 18
select select "1"
click at [193, 198] on select "Jumbo Postcard (5.5" x 8.5") Regular Postcard (4.25" x 5.6") Panoramic Postcard…" at bounding box center [321, 206] width 257 height 18
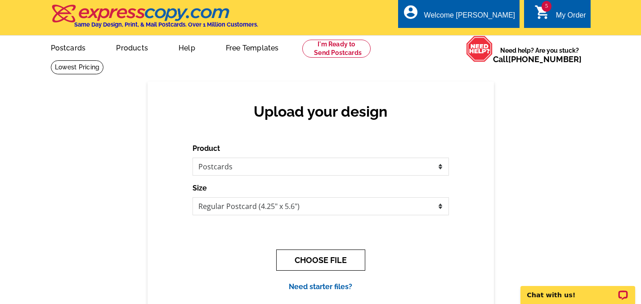
click at [306, 261] on button "CHOOSE FILE" at bounding box center [320, 259] width 89 height 21
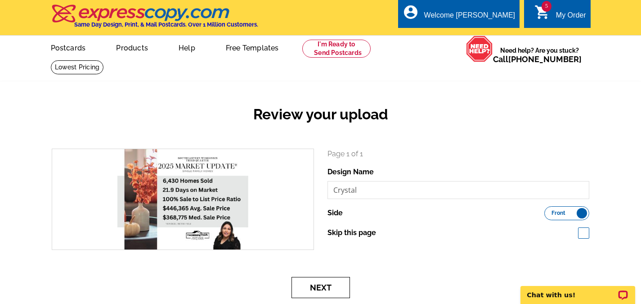
click at [331, 288] on button "Next" at bounding box center [321, 287] width 59 height 21
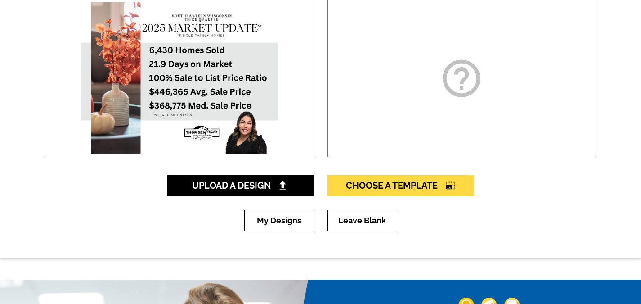
scroll to position [180, 0]
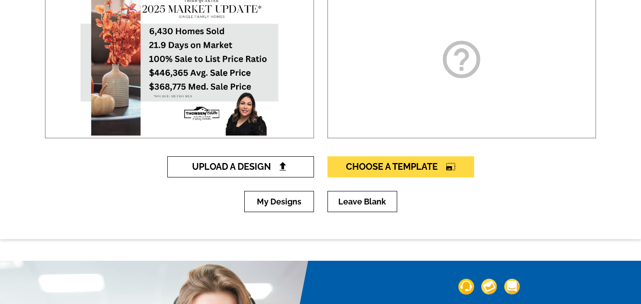
click at [275, 169] on span "Upload A Design" at bounding box center [240, 166] width 97 height 11
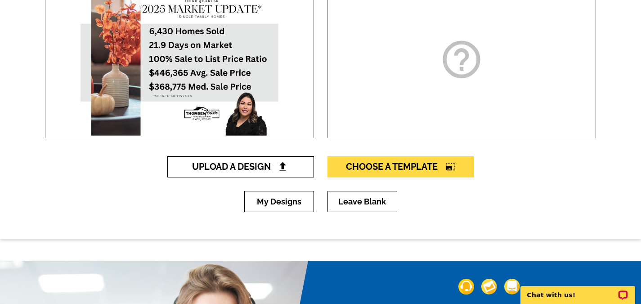
scroll to position [0, 0]
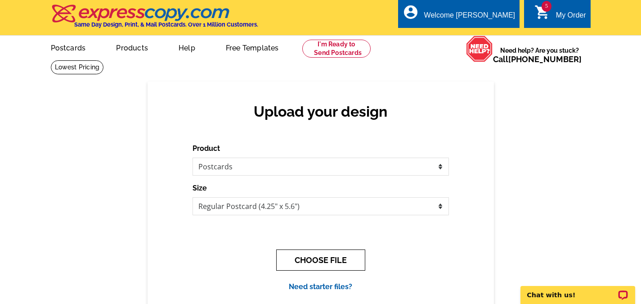
click at [306, 261] on button "CHOOSE FILE" at bounding box center [320, 259] width 89 height 21
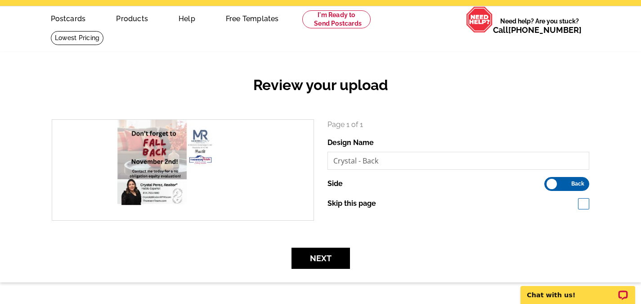
scroll to position [135, 0]
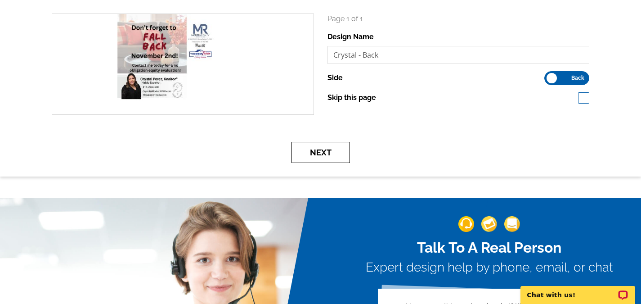
click at [329, 149] on button "Next" at bounding box center [321, 152] width 59 height 21
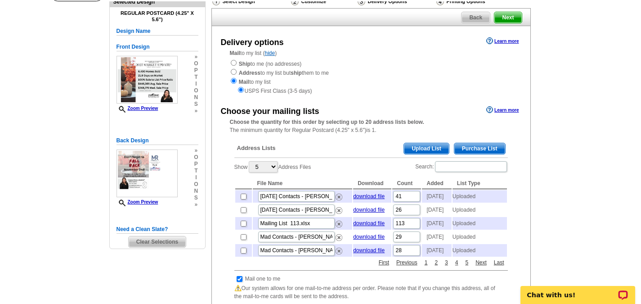
scroll to position [90, 0]
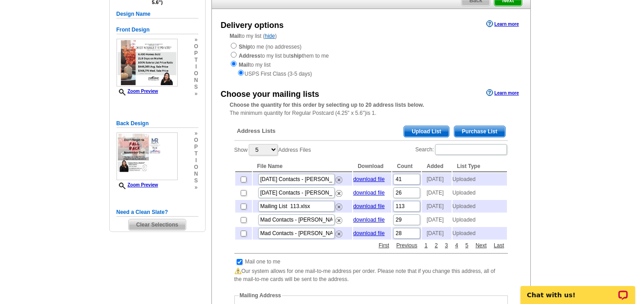
click at [433, 134] on span "Upload List" at bounding box center [426, 131] width 45 height 11
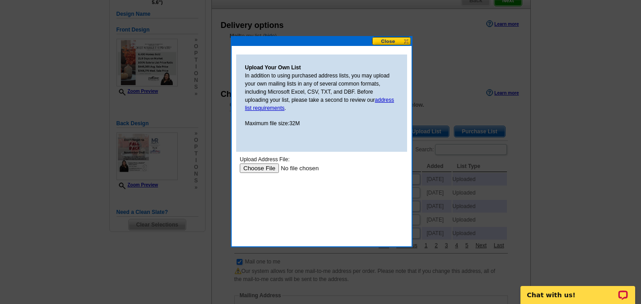
scroll to position [0, 0]
click at [252, 169] on input "file" at bounding box center [296, 167] width 114 height 9
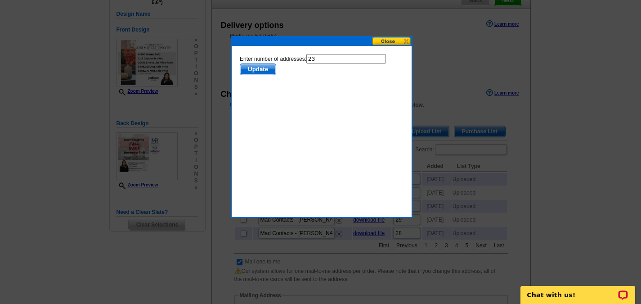
click at [328, 56] on input "23" at bounding box center [346, 58] width 80 height 9
type input "22"
click at [261, 68] on span "Update" at bounding box center [258, 69] width 36 height 11
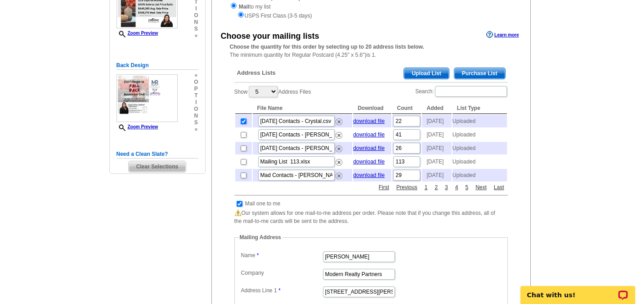
scroll to position [180, 0]
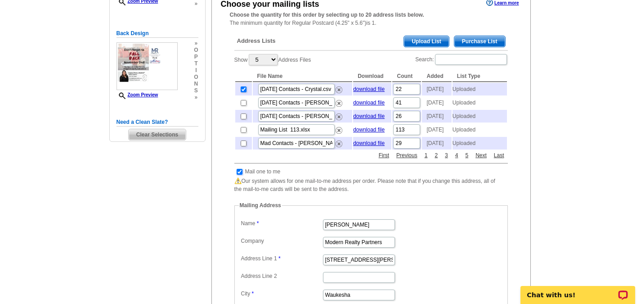
click at [240, 175] on input "checkbox" at bounding box center [240, 172] width 6 height 6
checkbox input "false"
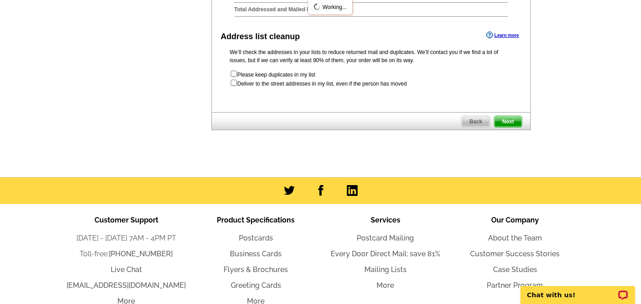
scroll to position [360, 0]
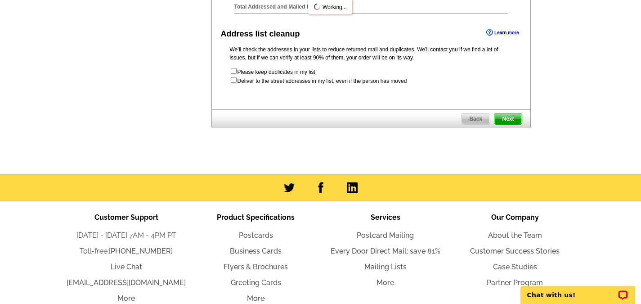
click at [509, 124] on span "Next" at bounding box center [508, 118] width 27 height 11
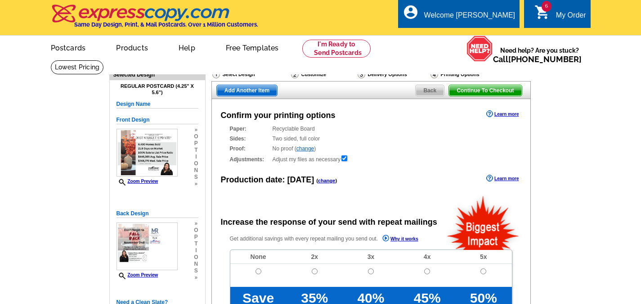
radio input "false"
click at [324, 180] on link "change" at bounding box center [327, 180] width 18 height 5
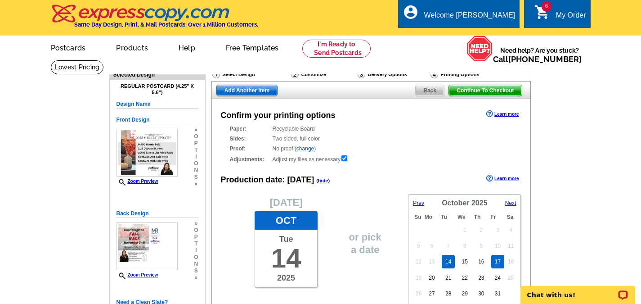
click at [495, 262] on link "17" at bounding box center [497, 262] width 13 height 14
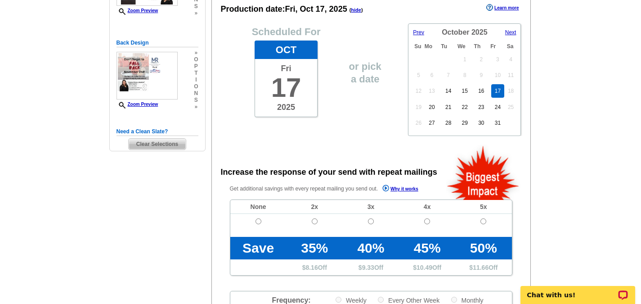
scroll to position [180, 0]
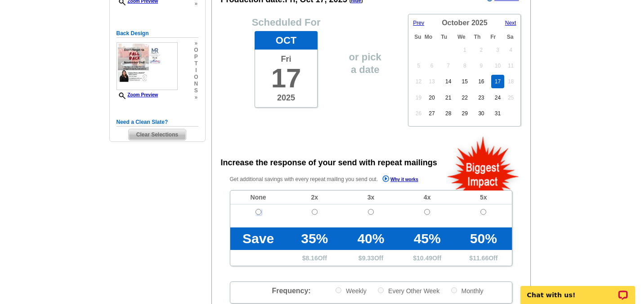
click at [259, 212] on input "radio" at bounding box center [259, 212] width 6 height 6
radio input "true"
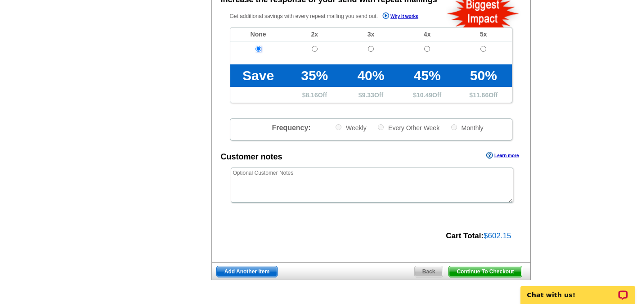
scroll to position [360, 0]
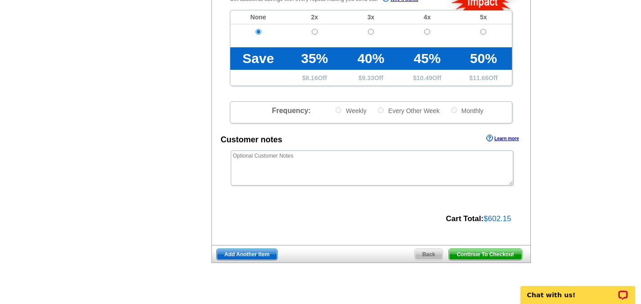
click at [258, 255] on span "Add Another Item" at bounding box center [247, 254] width 60 height 11
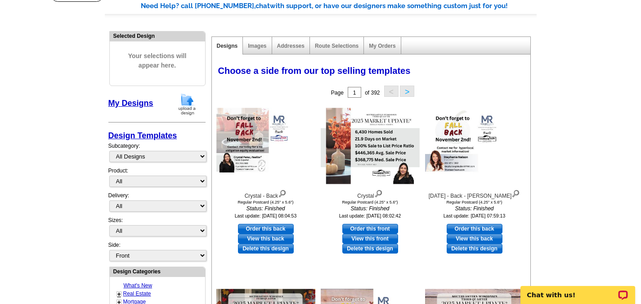
scroll to position [90, 0]
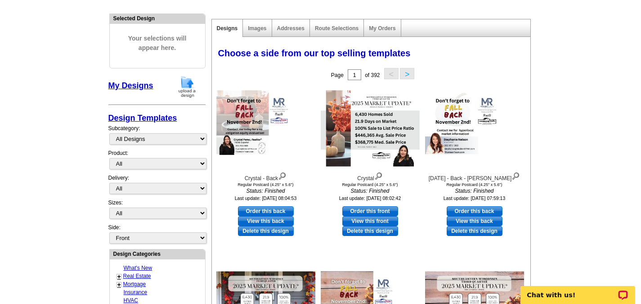
click at [190, 85] on img at bounding box center [187, 86] width 23 height 23
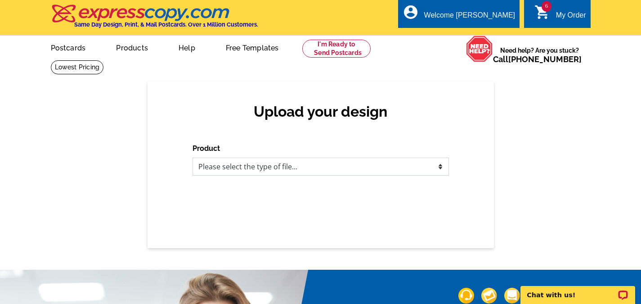
drag, startPoint x: 298, startPoint y: 163, endPoint x: 284, endPoint y: 170, distance: 15.7
click at [298, 163] on select "Please select the type of file... Postcards Business Cards Letters and flyers G…" at bounding box center [321, 167] width 257 height 18
select select "1"
click at [193, 158] on select "Please select the type of file... Postcards Business Cards Letters and flyers G…" at bounding box center [321, 167] width 257 height 18
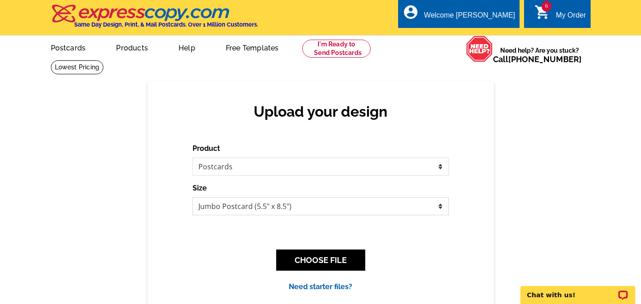
click at [236, 202] on select "Jumbo Postcard (5.5" x 8.5") Regular Postcard (4.25" x 5.6") Panoramic Postcard…" at bounding box center [321, 206] width 257 height 18
select select "1"
click at [193, 198] on select "Jumbo Postcard (5.5" x 8.5") Regular Postcard (4.25" x 5.6") Panoramic Postcard…" at bounding box center [321, 206] width 257 height 18
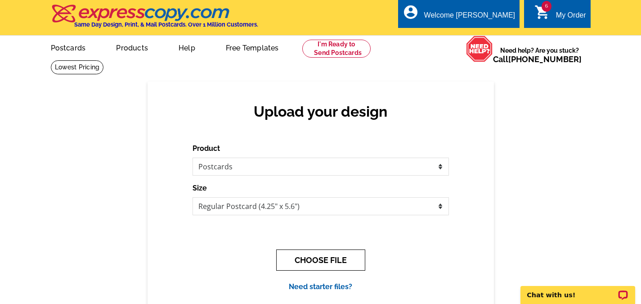
click at [331, 261] on button "CHOOSE FILE" at bounding box center [320, 259] width 89 height 21
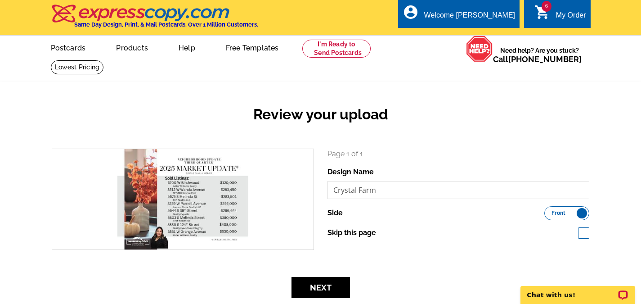
drag, startPoint x: 203, startPoint y: 131, endPoint x: 210, endPoint y: 137, distance: 8.3
click at [203, 131] on div "Review your upload" at bounding box center [320, 121] width 551 height 53
click at [332, 283] on button "Next" at bounding box center [321, 287] width 59 height 21
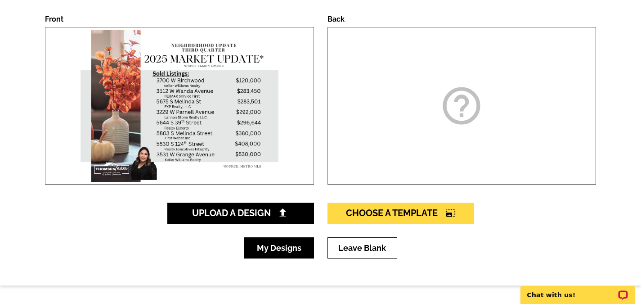
scroll to position [135, 0]
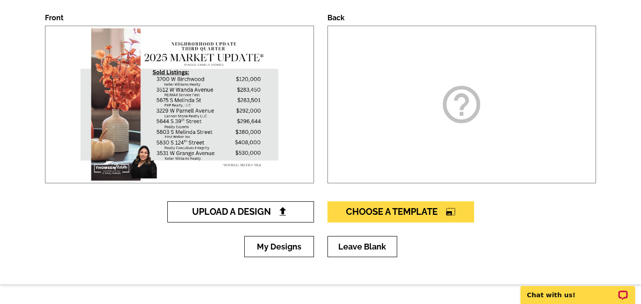
click at [259, 216] on span "Upload A Design" at bounding box center [240, 211] width 97 height 11
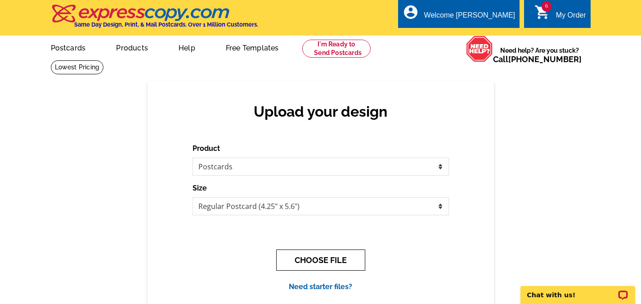
click at [322, 260] on button "CHOOSE FILE" at bounding box center [320, 259] width 89 height 21
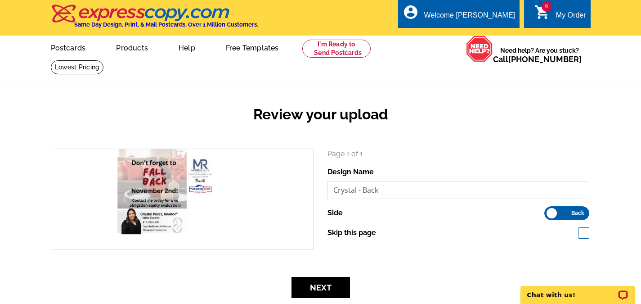
drag, startPoint x: 209, startPoint y: 121, endPoint x: 237, endPoint y: 145, distance: 37.0
click at [209, 121] on h2 "Review your upload" at bounding box center [320, 114] width 551 height 17
click at [336, 281] on button "Next" at bounding box center [321, 287] width 59 height 21
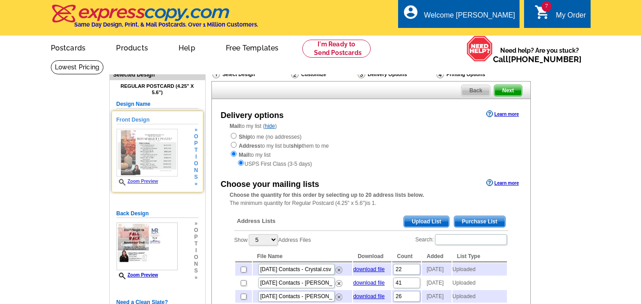
click at [150, 156] on img at bounding box center [147, 153] width 61 height 48
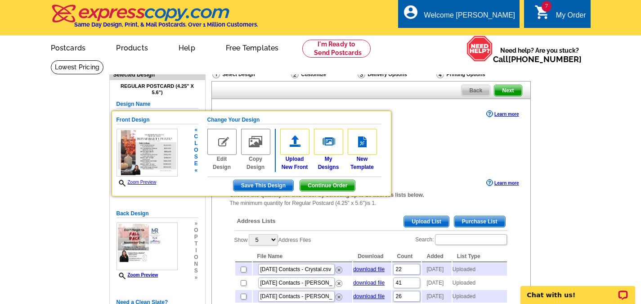
click at [141, 182] on link "Zoom Preview" at bounding box center [137, 182] width 40 height 5
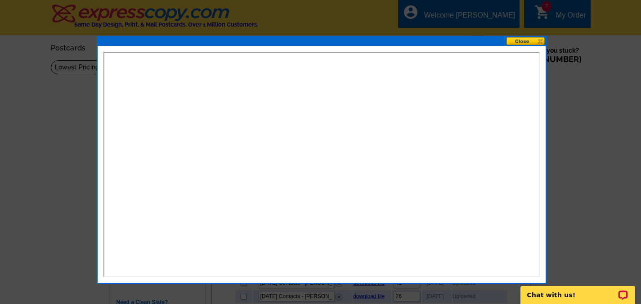
click at [271, 43] on div at bounding box center [322, 41] width 448 height 9
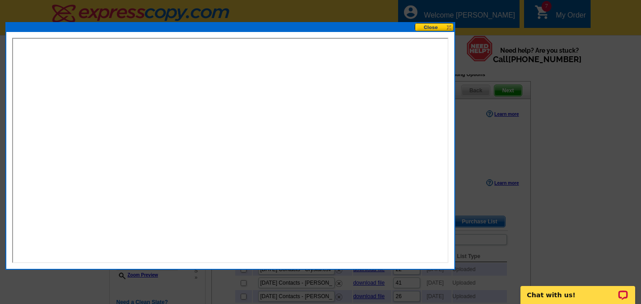
drag, startPoint x: 297, startPoint y: 42, endPoint x: 203, endPoint y: 27, distance: 94.5
click at [203, 27] on div at bounding box center [230, 27] width 448 height 9
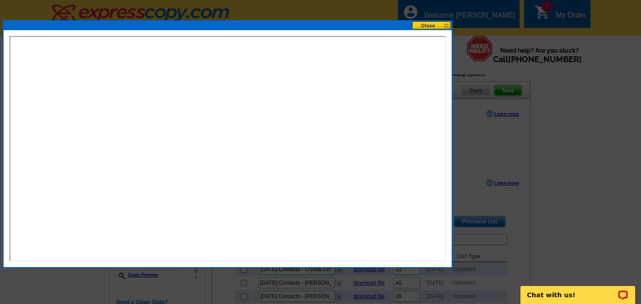
click at [435, 27] on button at bounding box center [432, 25] width 40 height 9
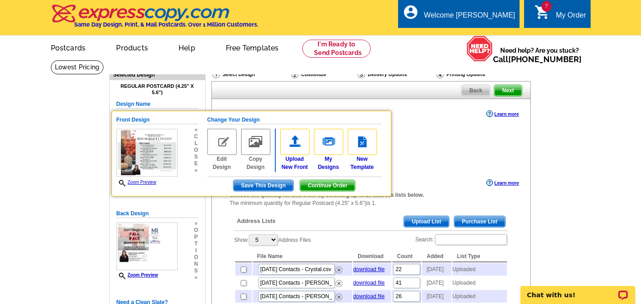
click at [479, 153] on div "Ship to me (no addresses) Address to my list but ship them to me Mail to my lis…" at bounding box center [371, 150] width 283 height 36
click at [327, 239] on div "Show 5 10 25 50 100 Address Files Search: File Name Download Count Added List T…" at bounding box center [371, 281] width 274 height 97
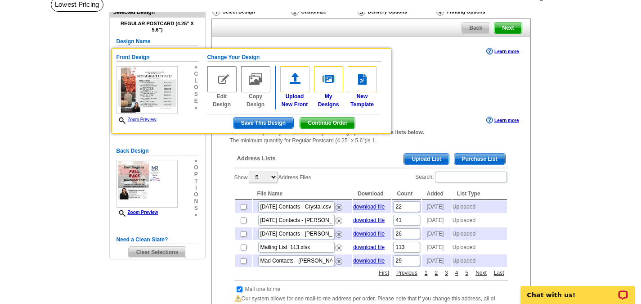
scroll to position [45, 0]
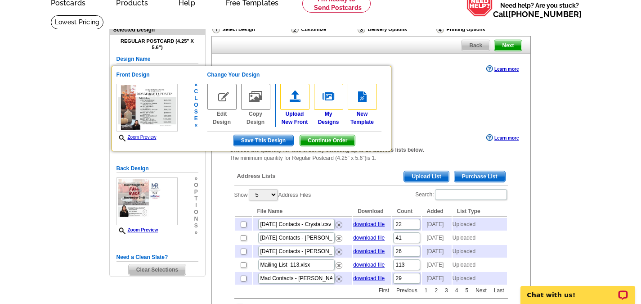
click at [194, 122] on span "«" at bounding box center [196, 125] width 4 height 7
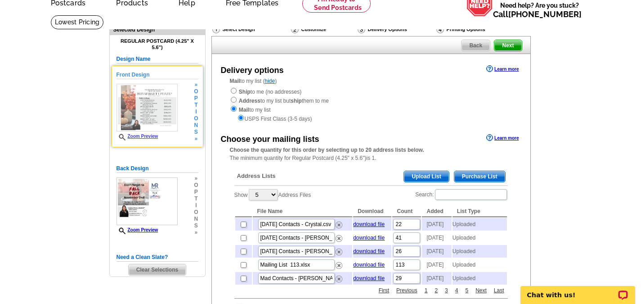
click at [196, 109] on span "i" at bounding box center [196, 111] width 4 height 7
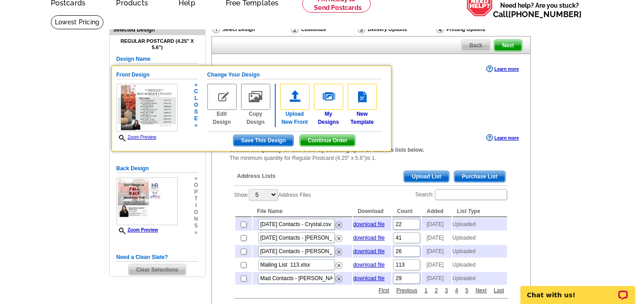
click at [294, 100] on img at bounding box center [294, 97] width 29 height 26
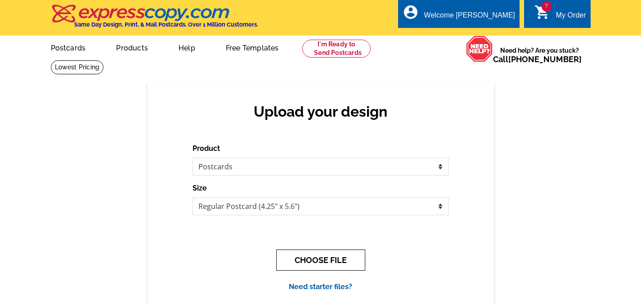
click at [345, 261] on button "CHOOSE FILE" at bounding box center [320, 259] width 89 height 21
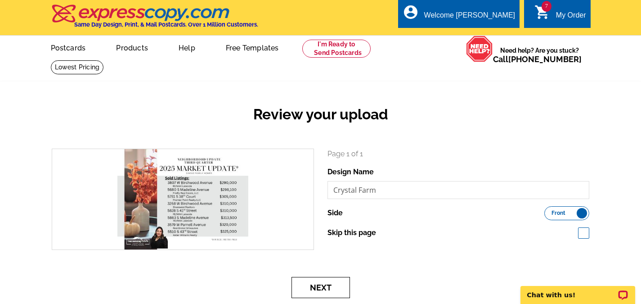
click at [322, 285] on button "Next" at bounding box center [321, 287] width 59 height 21
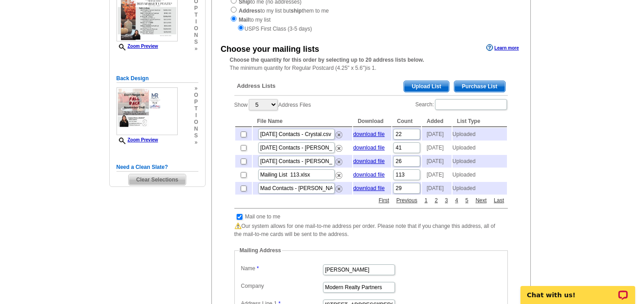
scroll to position [90, 0]
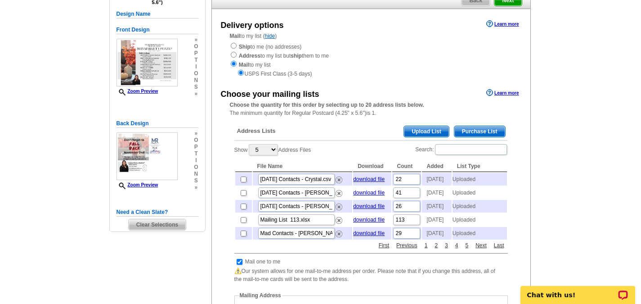
click at [431, 133] on span "Upload List" at bounding box center [426, 131] width 45 height 11
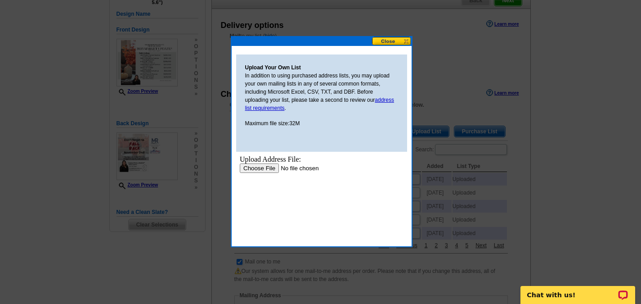
scroll to position [0, 0]
click at [261, 168] on input "file" at bounding box center [296, 167] width 114 height 9
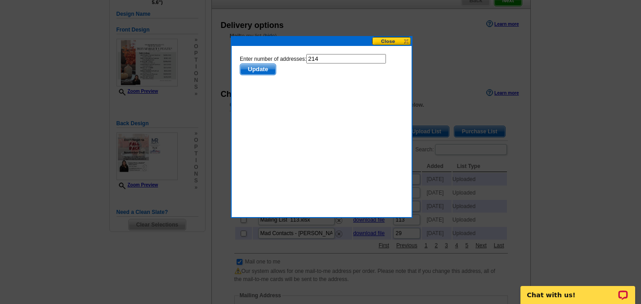
click at [334, 60] on input "214" at bounding box center [346, 58] width 80 height 9
type input "213"
click at [257, 67] on span "Update" at bounding box center [258, 69] width 36 height 11
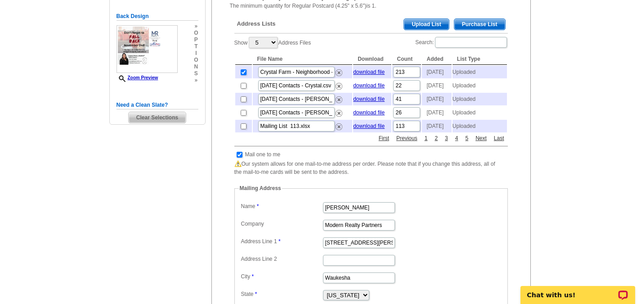
scroll to position [225, 0]
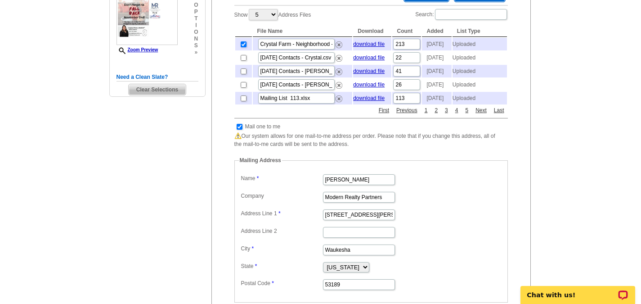
click at [243, 131] on td at bounding box center [239, 126] width 9 height 9
click at [242, 130] on input "checkbox" at bounding box center [240, 127] width 6 height 6
checkbox input "false"
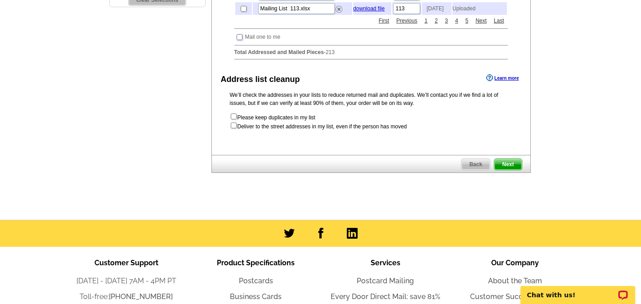
scroll to position [315, 0]
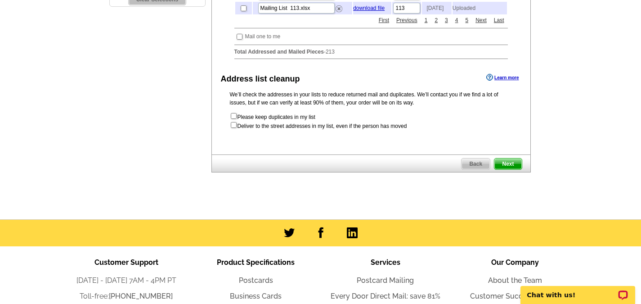
click at [509, 169] on span "Next" at bounding box center [508, 163] width 27 height 11
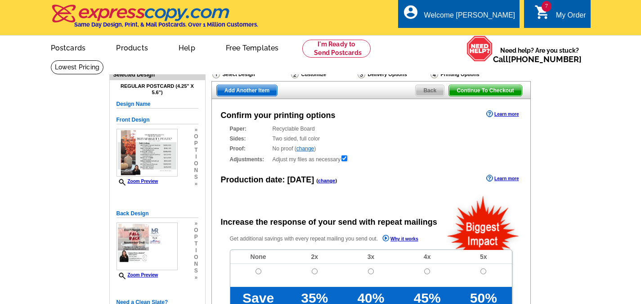
radio input "false"
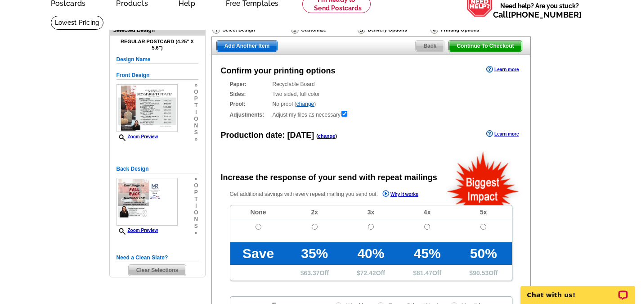
scroll to position [45, 0]
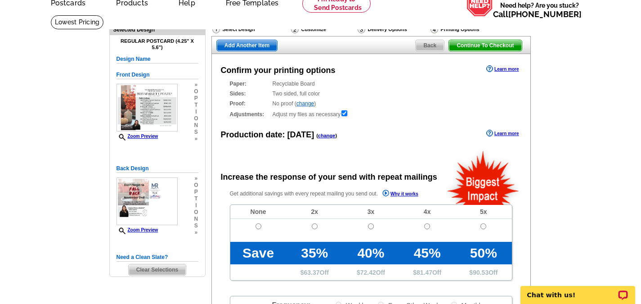
click at [325, 137] on link "change" at bounding box center [327, 135] width 18 height 5
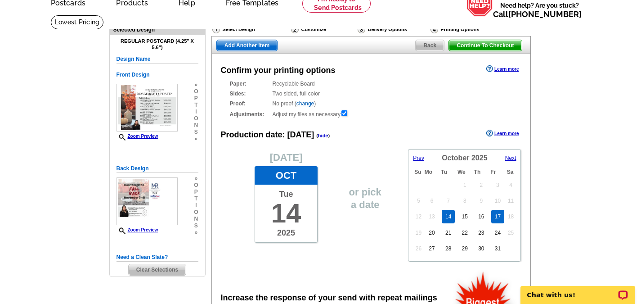
click at [500, 219] on link "17" at bounding box center [497, 217] width 13 height 14
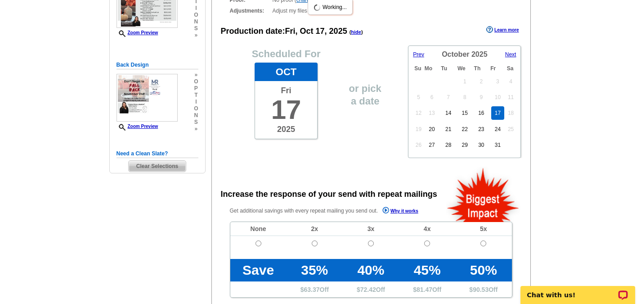
scroll to position [225, 0]
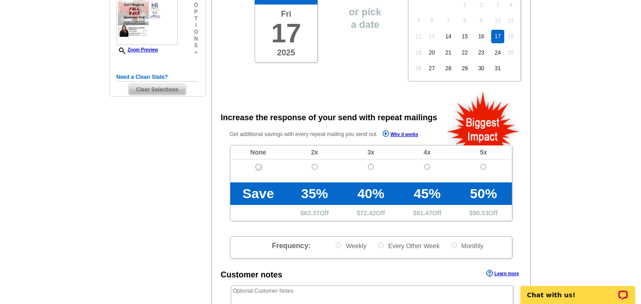
click at [259, 168] on input "radio" at bounding box center [259, 167] width 6 height 6
radio input "true"
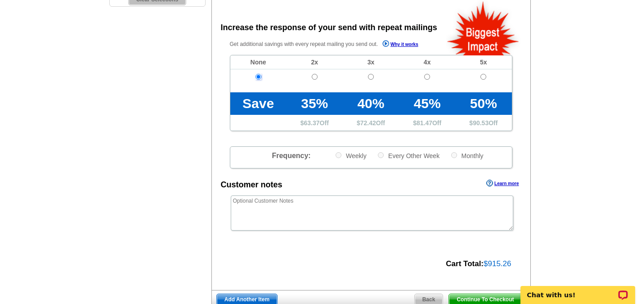
scroll to position [405, 0]
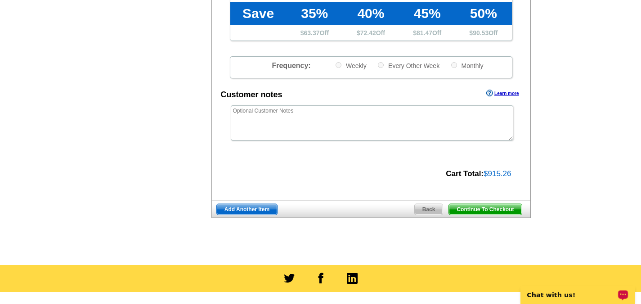
click at [513, 208] on span "Continue To Checkout" at bounding box center [485, 209] width 72 height 11
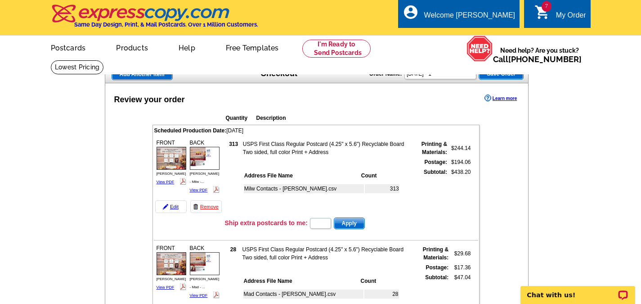
click at [503, 75] on span "Save Order" at bounding box center [501, 73] width 44 height 11
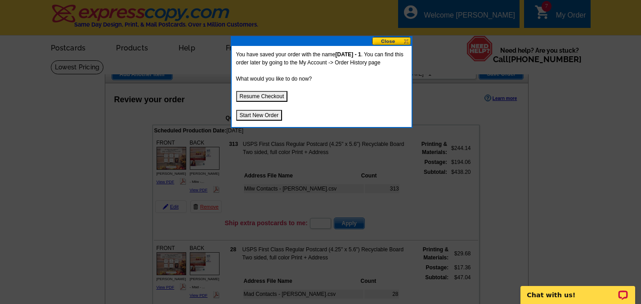
click at [278, 95] on button "Resume Checkout" at bounding box center [262, 96] width 52 height 11
